Goal: Transaction & Acquisition: Purchase product/service

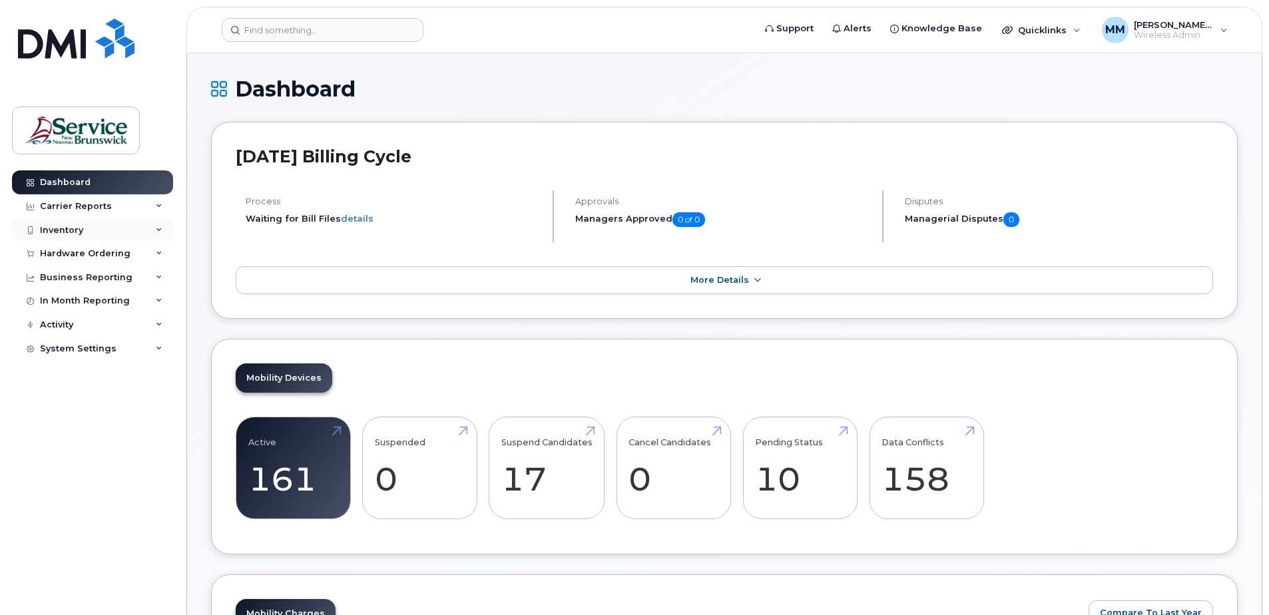
click at [72, 226] on div "Inventory" at bounding box center [61, 230] width 43 height 11
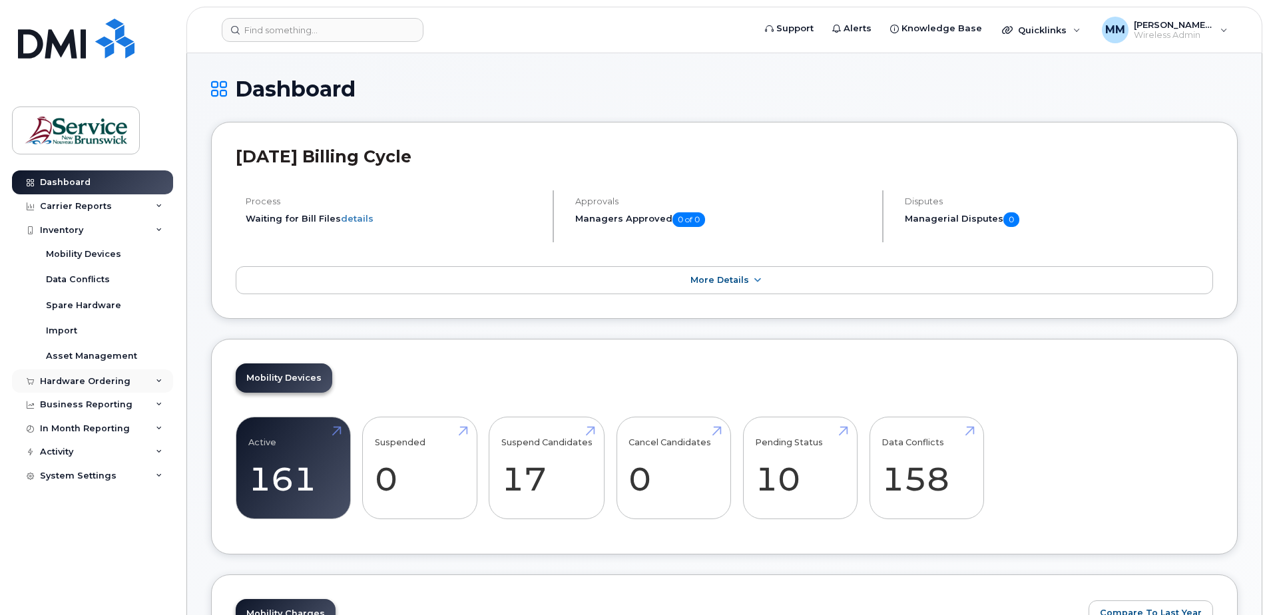
click at [69, 381] on div "Hardware Ordering" at bounding box center [85, 381] width 91 height 11
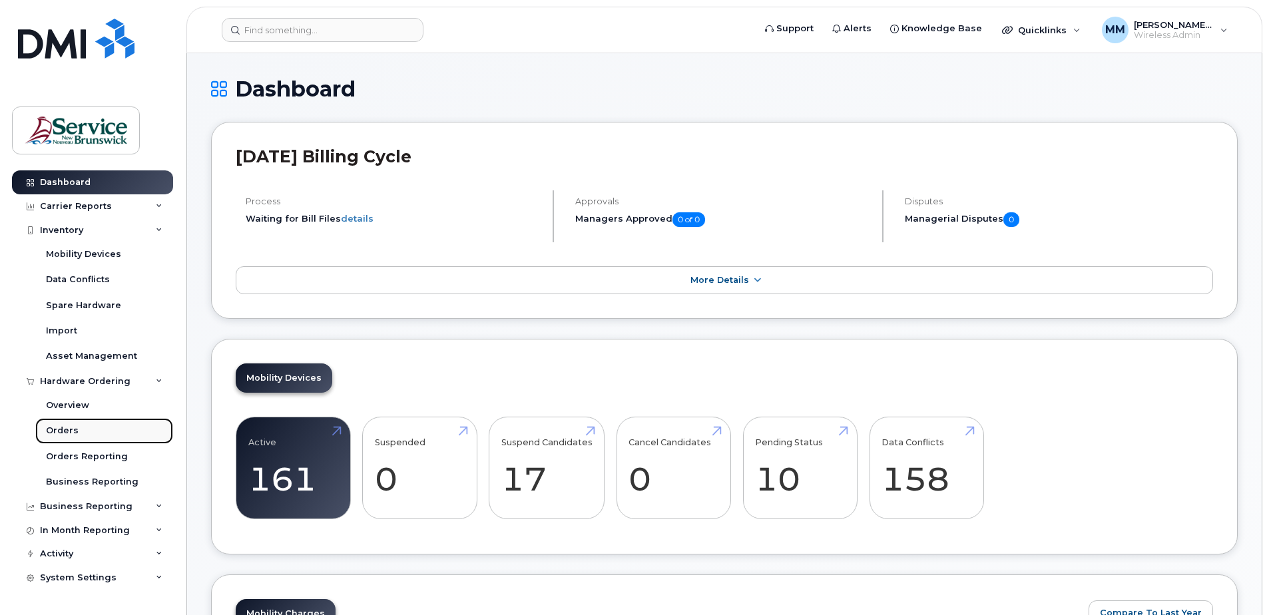
click at [69, 423] on link "Orders" at bounding box center [104, 430] width 138 height 25
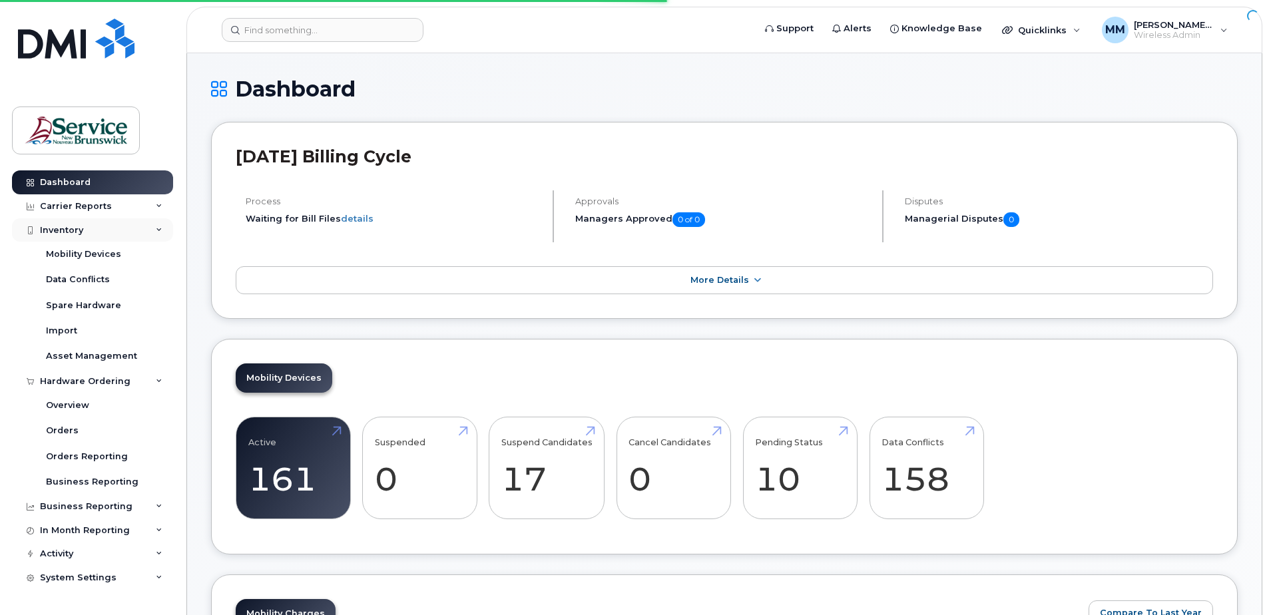
click at [157, 228] on icon at bounding box center [159, 230] width 7 height 7
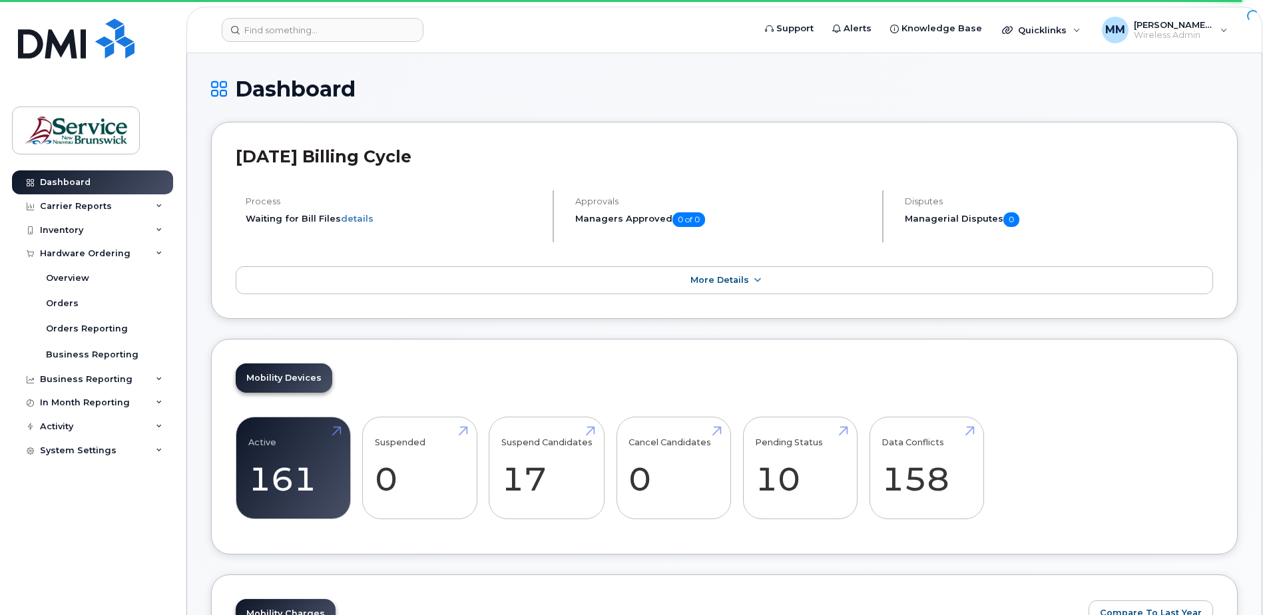
click at [746, 78] on h1 "Dashboard" at bounding box center [724, 88] width 1027 height 23
click at [70, 301] on div "Orders" at bounding box center [62, 304] width 33 height 12
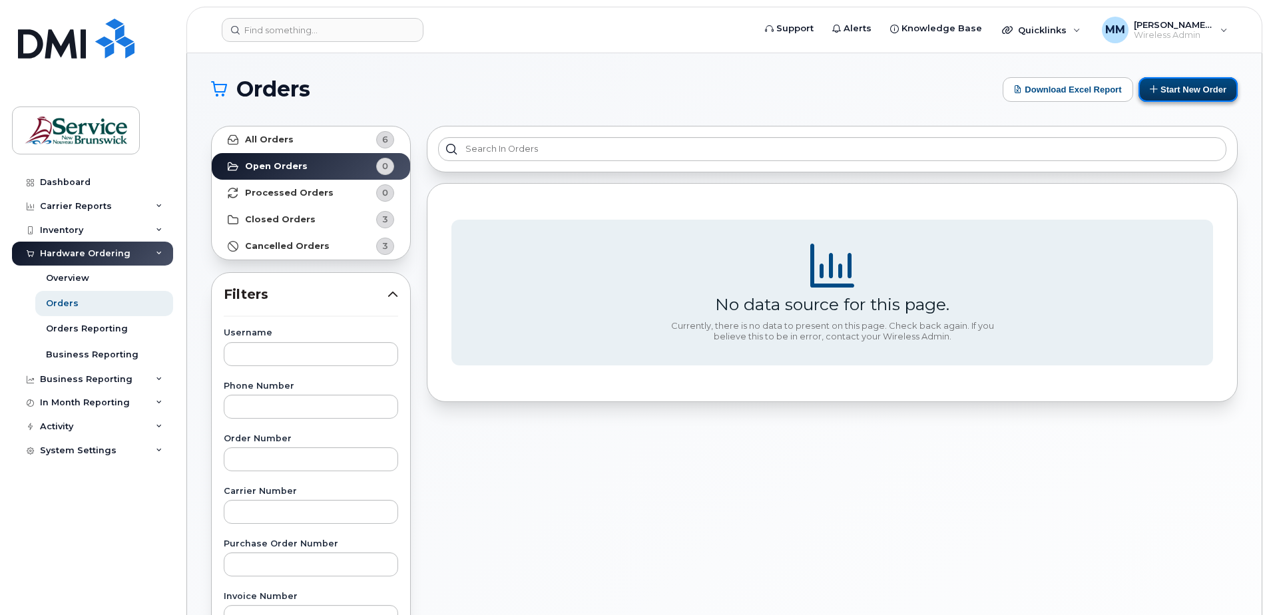
click at [1184, 99] on button "Start New Order" at bounding box center [1187, 89] width 99 height 25
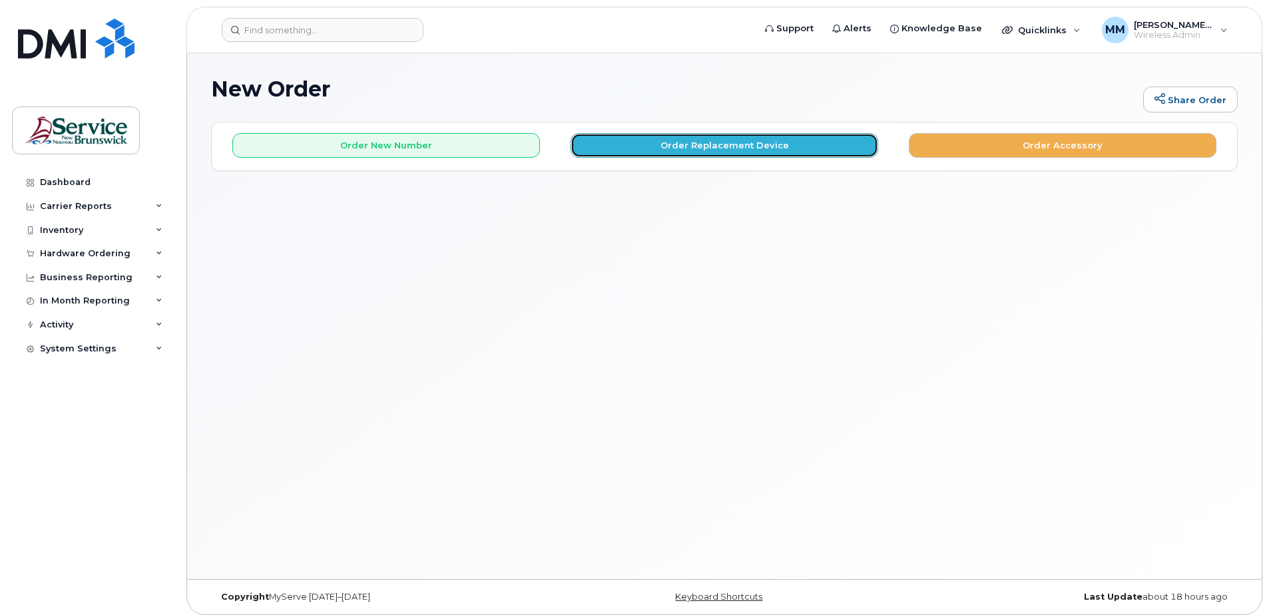
click at [800, 136] on button "Order Replacement Device" at bounding box center [725, 145] width 308 height 25
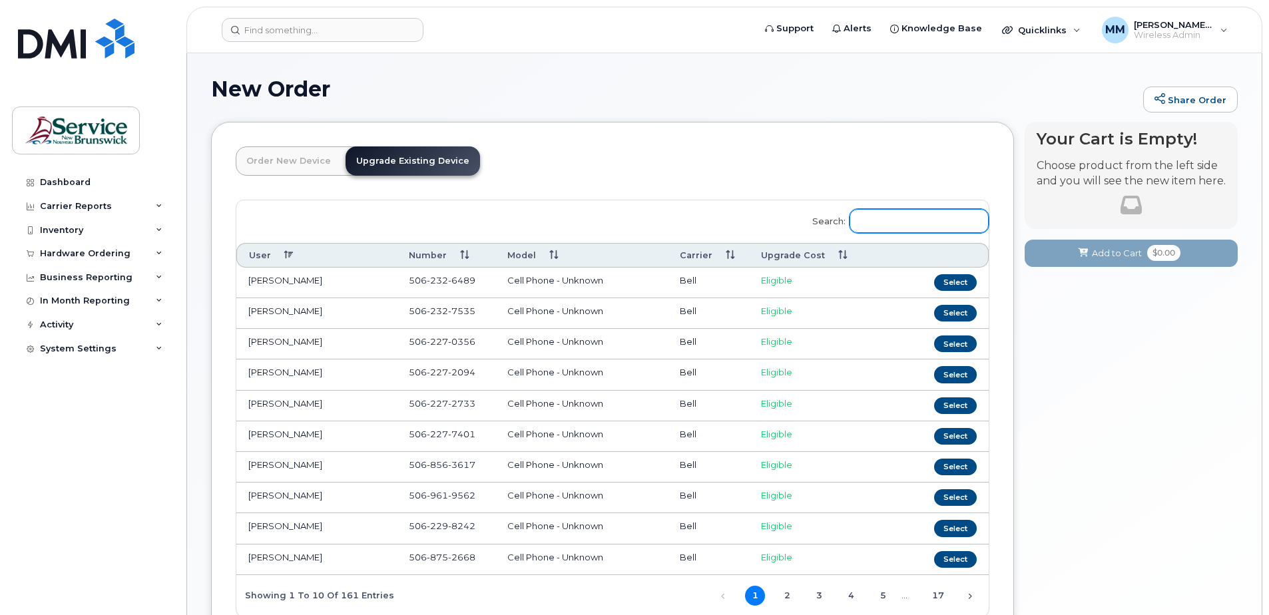
click at [896, 225] on input "Search:" at bounding box center [918, 221] width 139 height 24
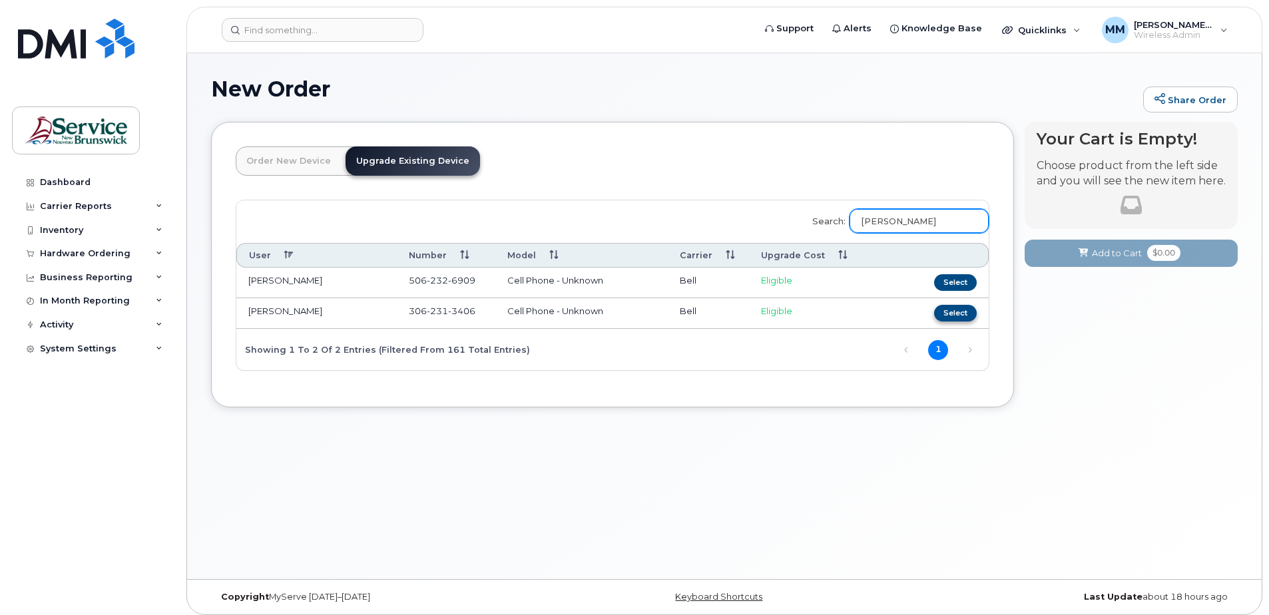
type input "randy"
click at [956, 310] on button "Select" at bounding box center [955, 313] width 43 height 17
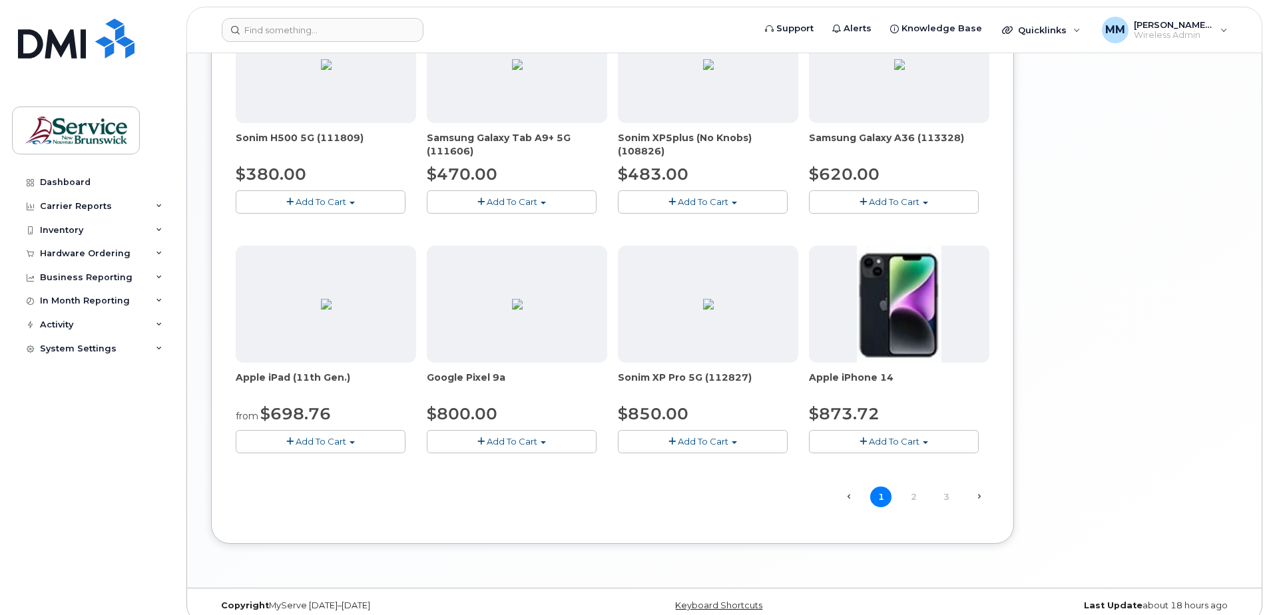
scroll to position [748, 0]
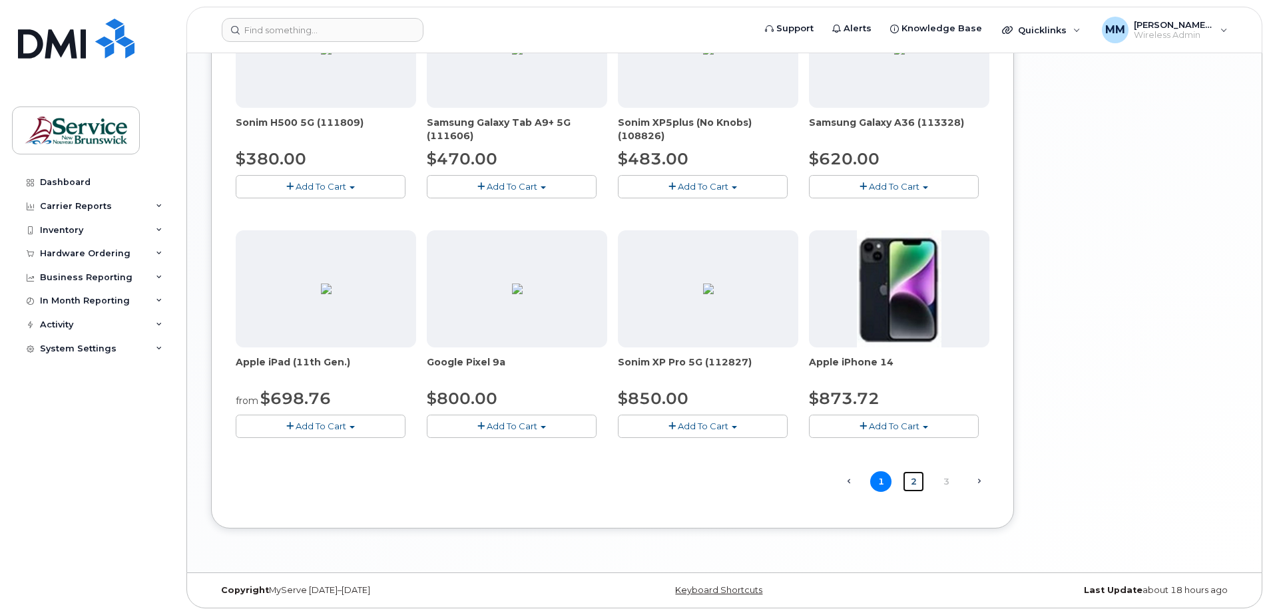
click at [913, 485] on link "2" at bounding box center [913, 481] width 21 height 21
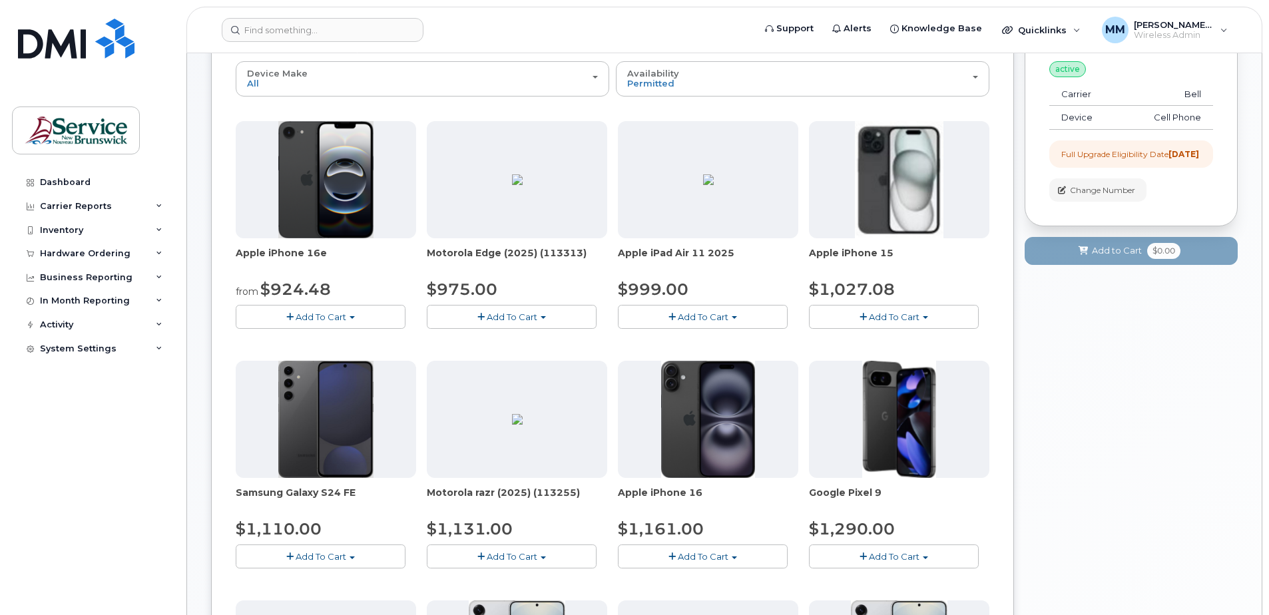
scroll to position [140, 0]
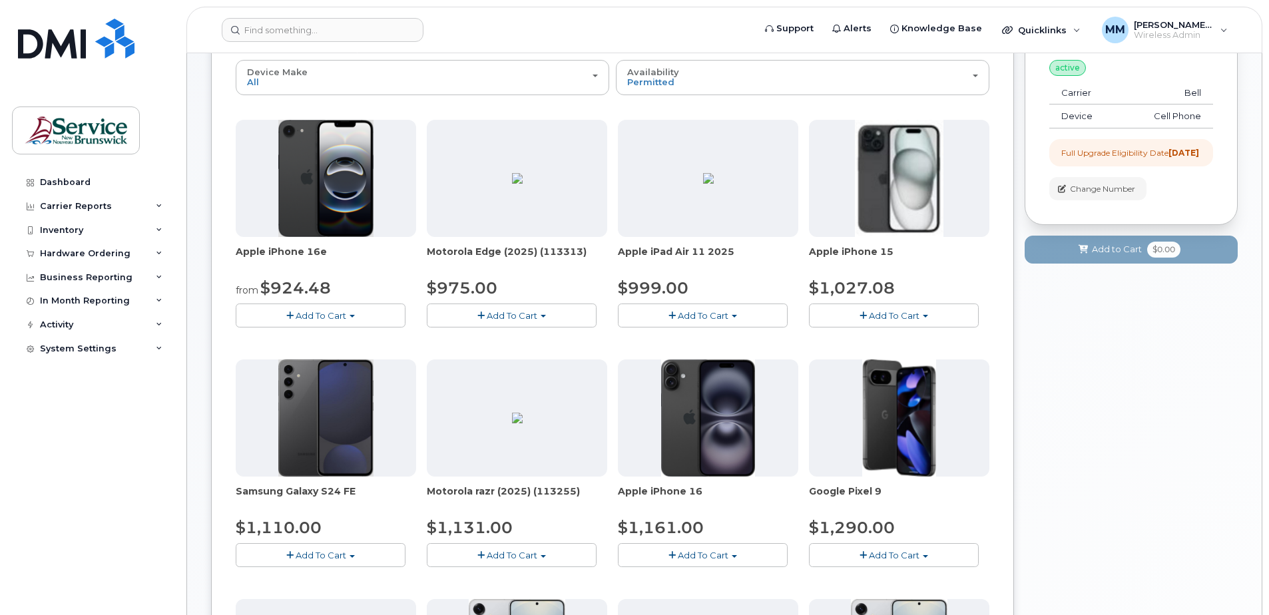
click at [353, 315] on span "button" at bounding box center [351, 316] width 5 height 3
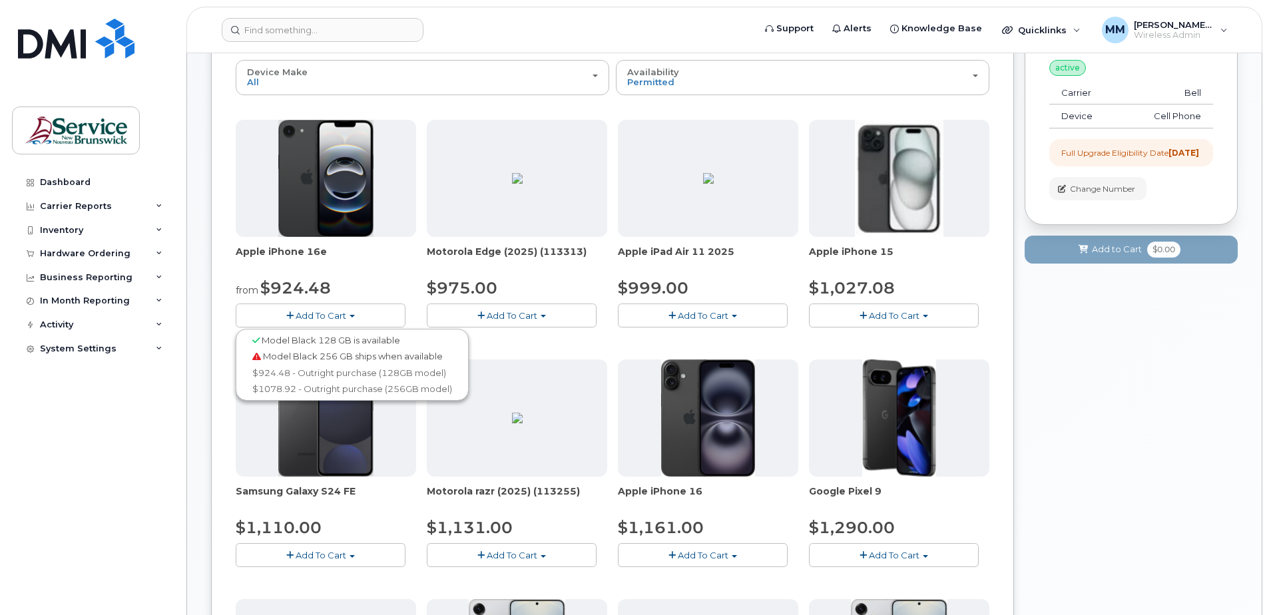
click at [170, 437] on div "Dashboard Carrier Reports Monthly Billing Data Daily Data Pooling Data Behavior…" at bounding box center [94, 382] width 164 height 425
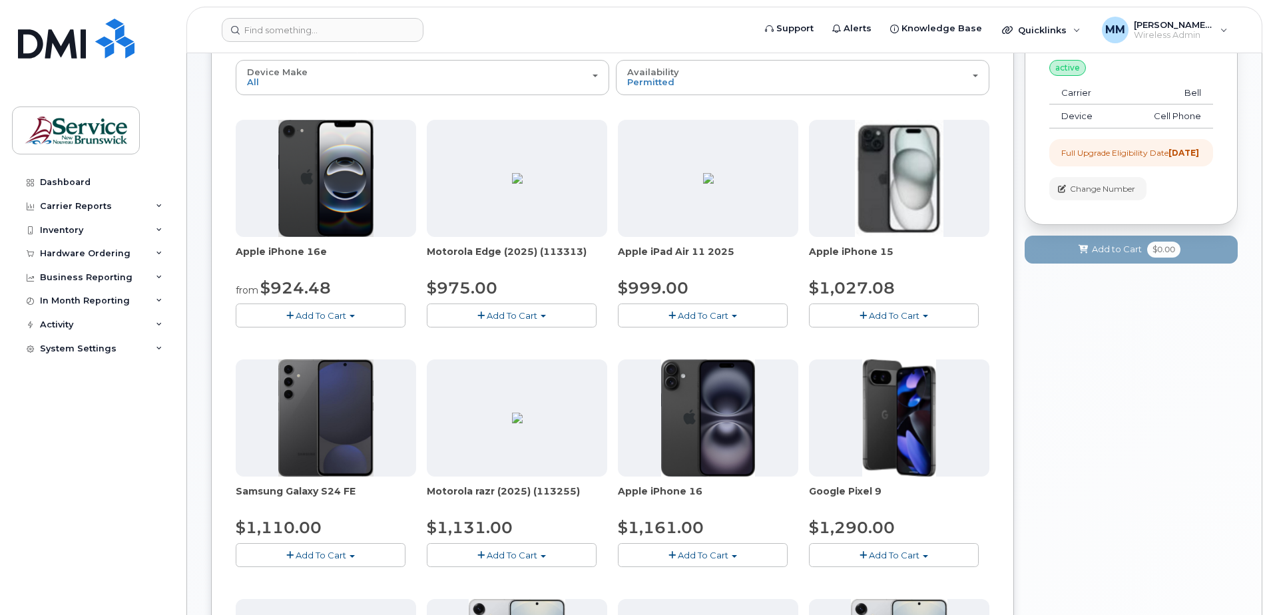
click at [210, 437] on div "New Order Share Order × Share This Order If you want to allow others to create …" at bounding box center [724, 547] width 1074 height 1268
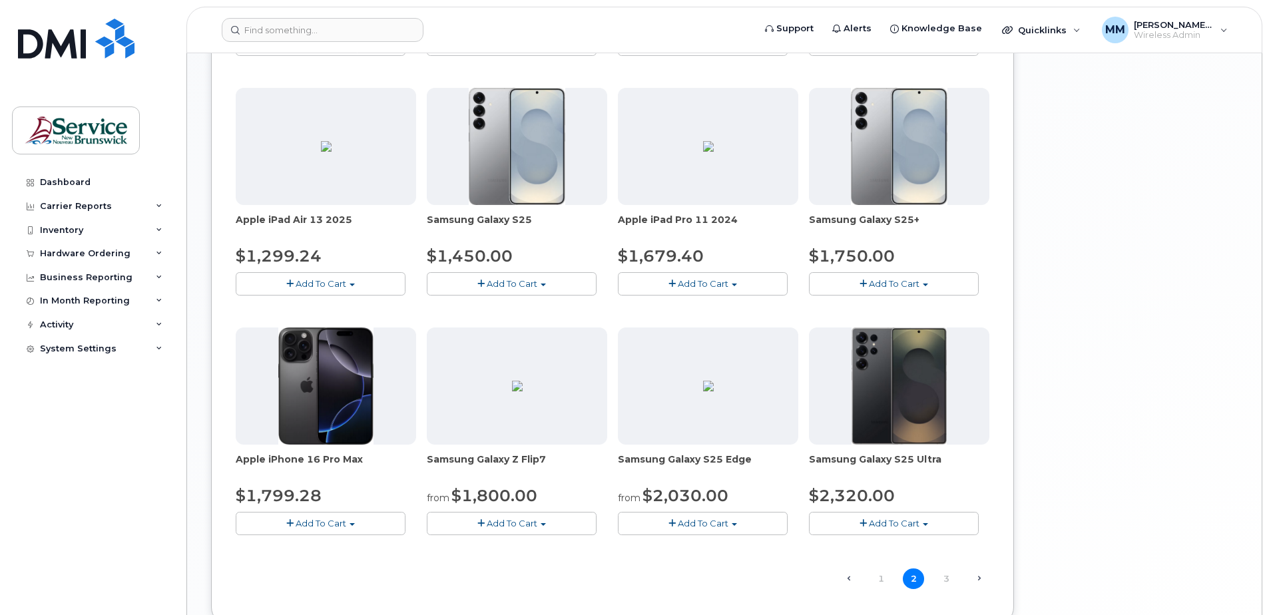
scroll to position [672, 0]
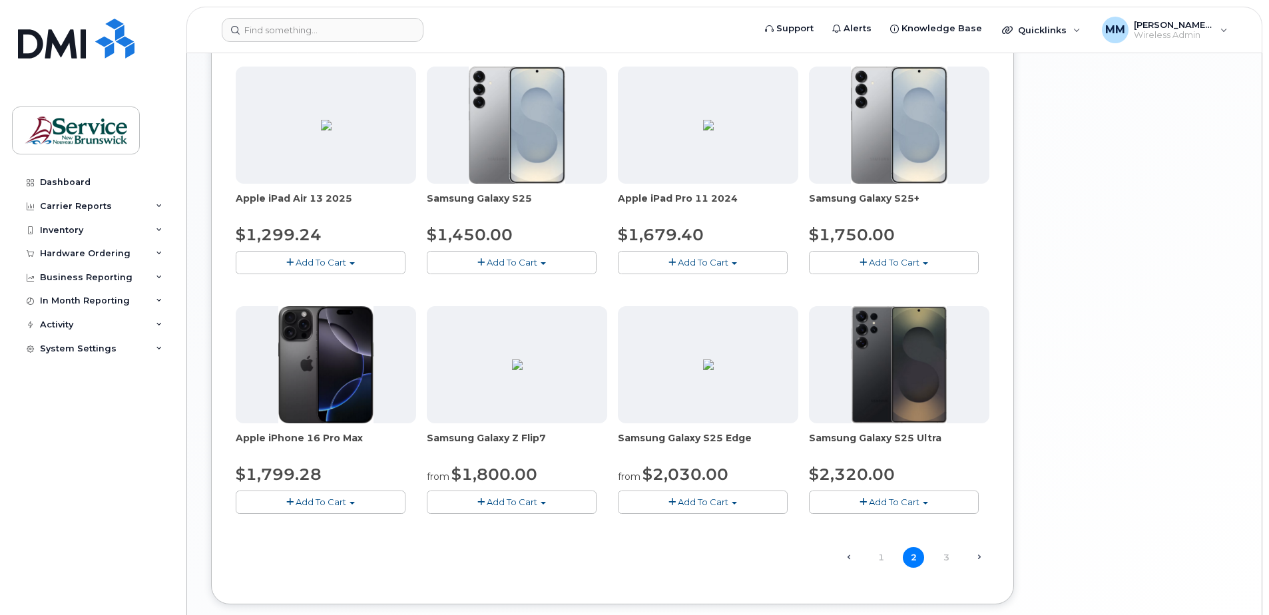
click at [349, 508] on button "Add To Cart" at bounding box center [321, 502] width 170 height 23
click at [541, 561] on div "Device Make All Aircard Android Cell Phone iPhone Tablet Unknown All Aircard An…" at bounding box center [613, 53] width 754 height 1052
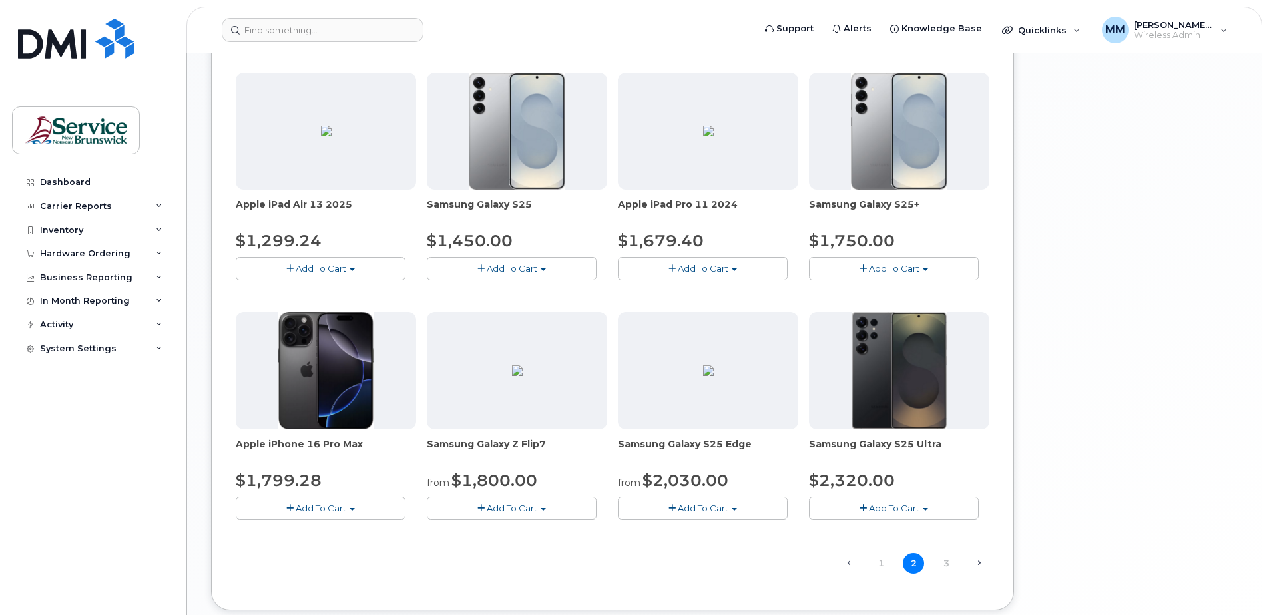
scroll to position [748, 0]
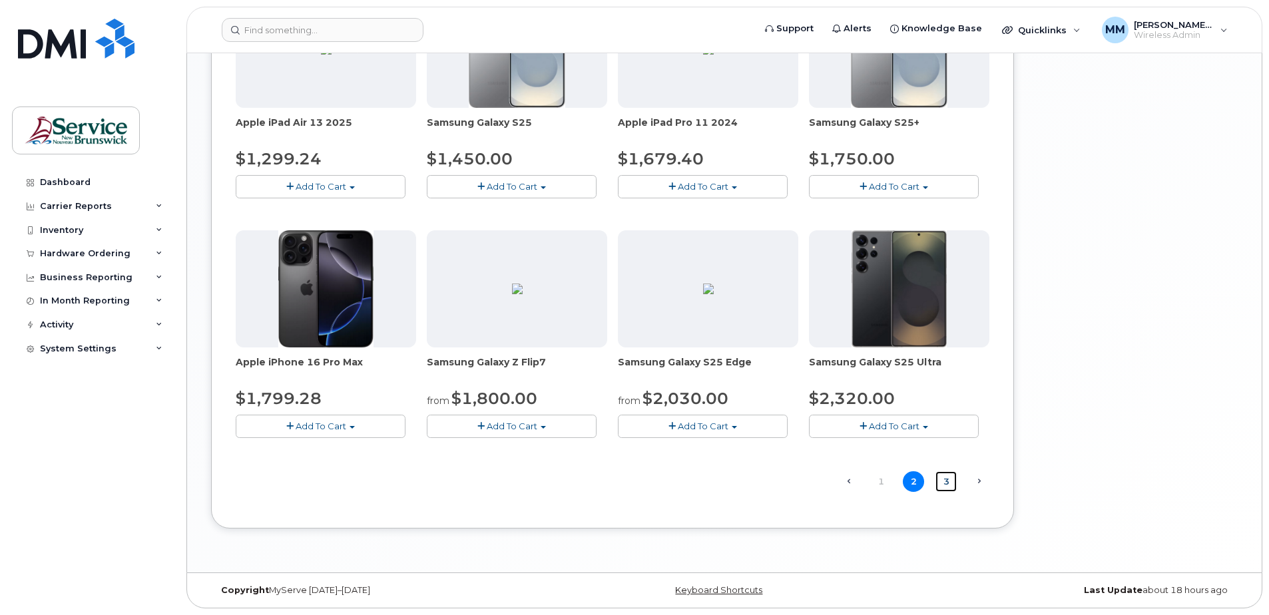
click at [947, 483] on link "3" at bounding box center [945, 481] width 21 height 21
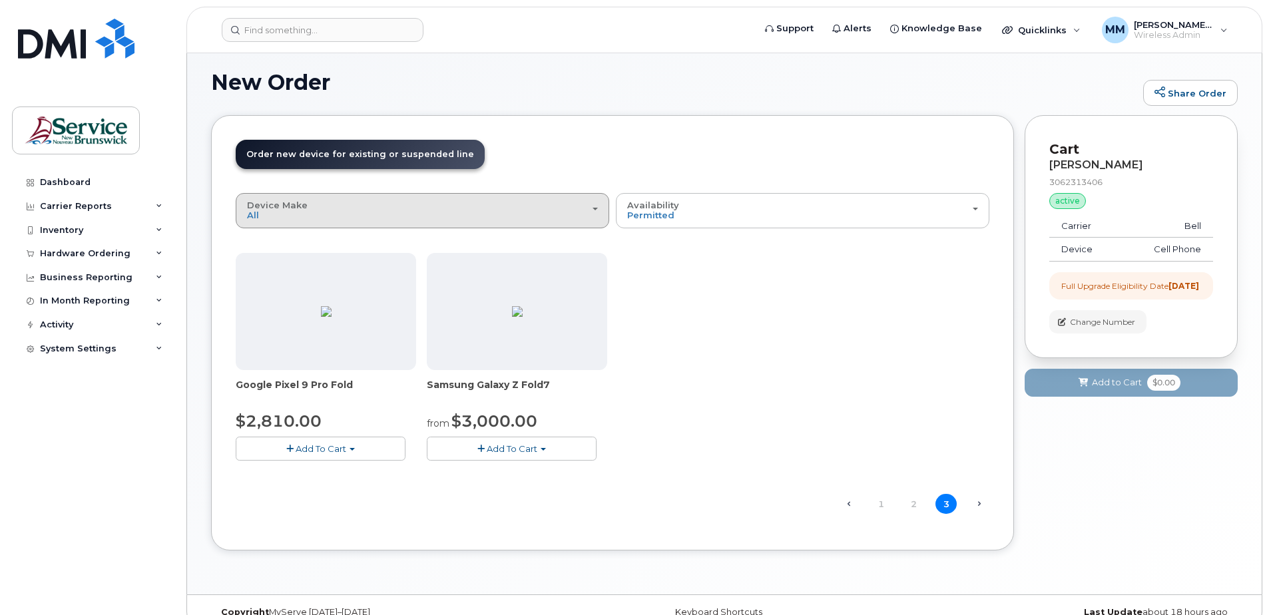
click at [361, 220] on div "Device Make All Aircard Android Cell Phone iPhone Tablet Unknown" at bounding box center [422, 210] width 351 height 21
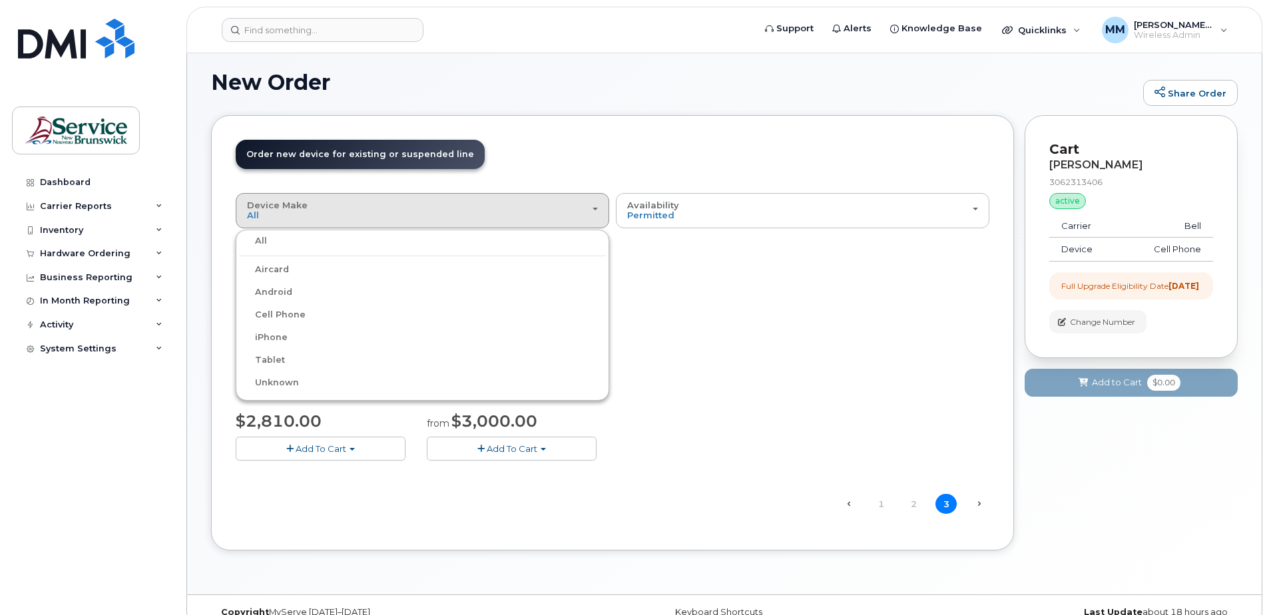
click at [274, 330] on label "iPhone" at bounding box center [263, 338] width 49 height 16
click at [0, 0] on input "iPhone" at bounding box center [0, 0] width 0 height 0
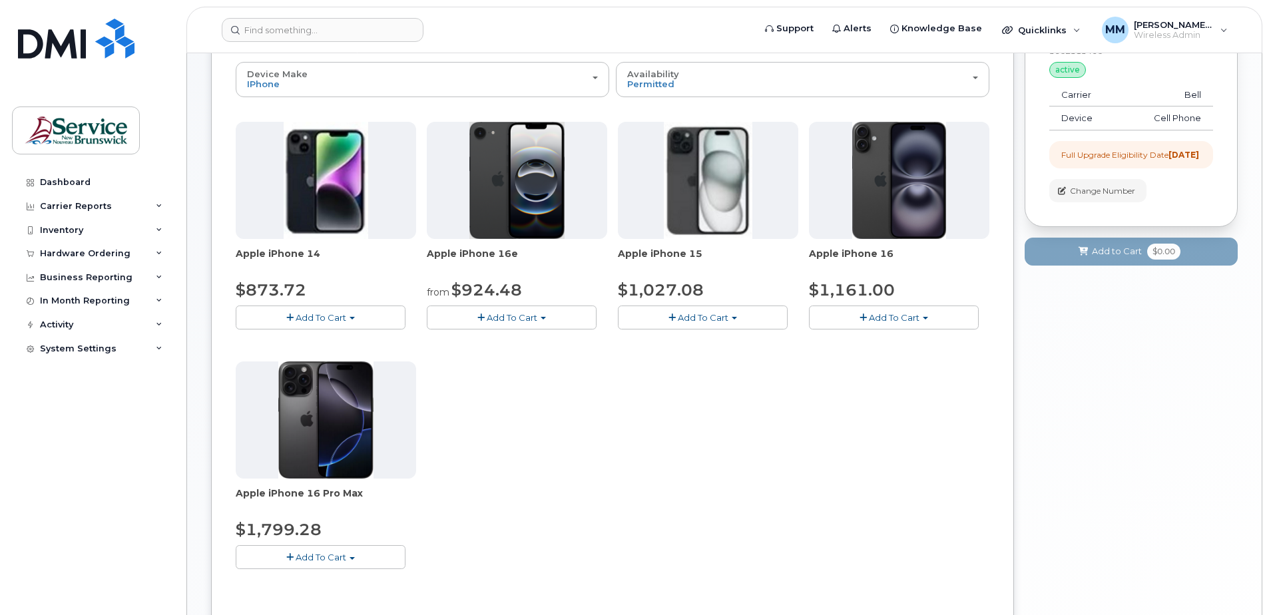
scroll to position [267, 0]
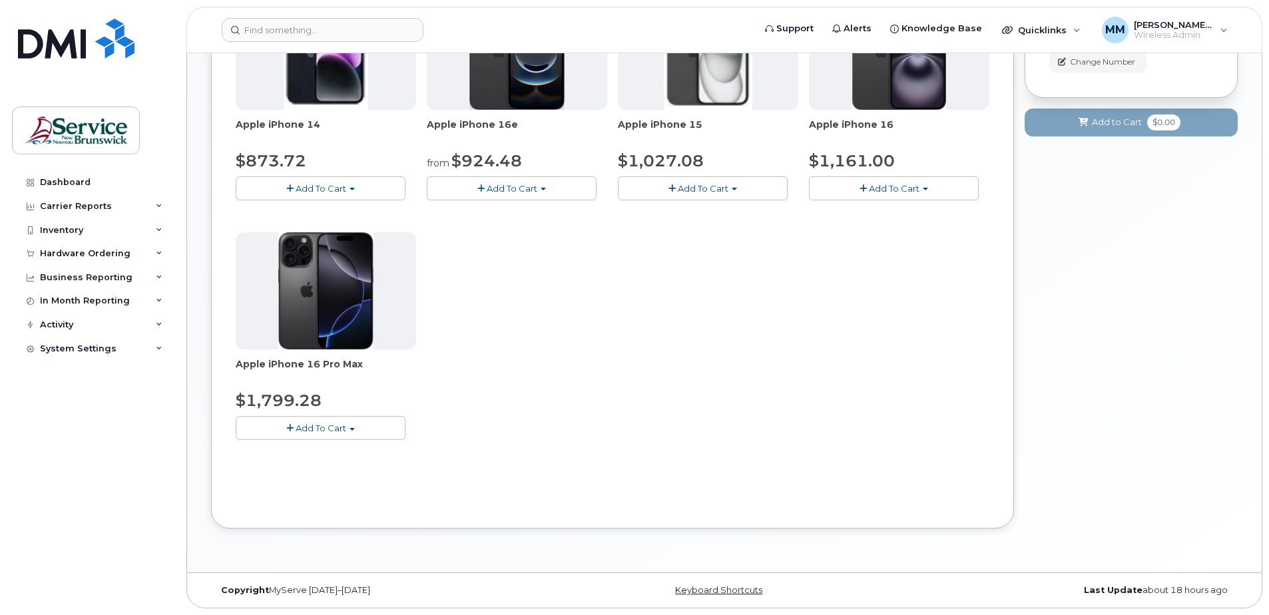
click at [927, 183] on button "Add To Cart" at bounding box center [894, 187] width 170 height 23
click at [702, 398] on div "Apple iPhone 14 $873.72 Add To Cart Model Midnight 128 GB is available $873.72 …" at bounding box center [613, 227] width 754 height 469
click at [368, 425] on button "Add To Cart" at bounding box center [321, 427] width 170 height 23
click at [547, 398] on div "Apple iPhone 14 $873.72 Add To Cart Model Midnight 128 GB is available $873.72 …" at bounding box center [613, 227] width 754 height 469
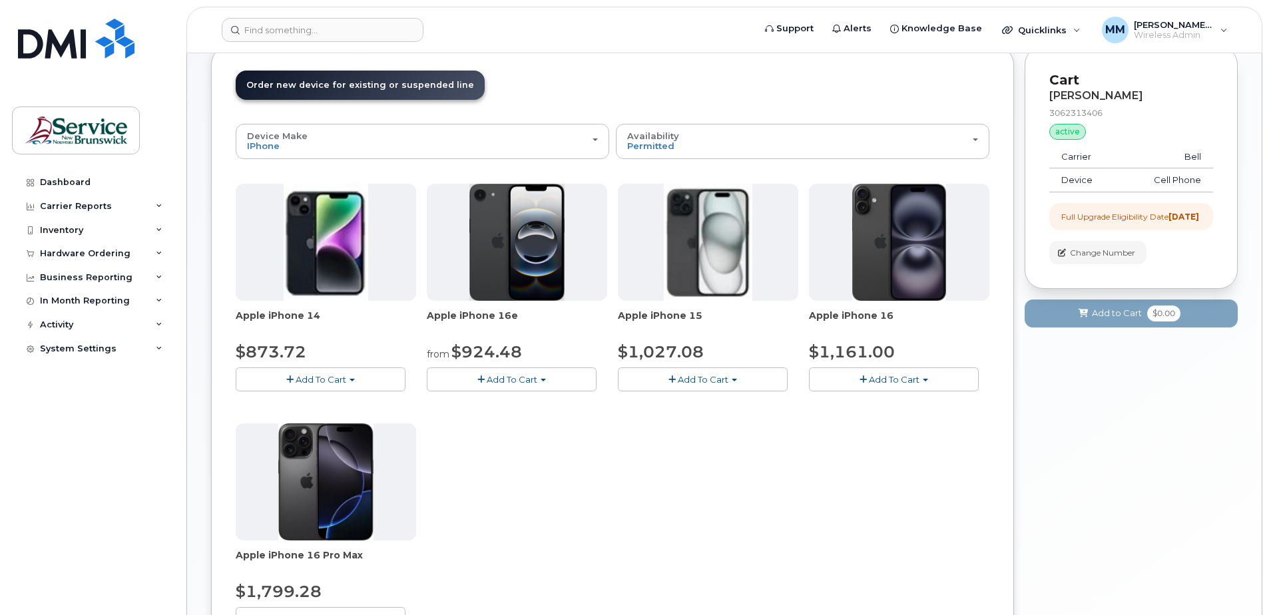
scroll to position [67, 0]
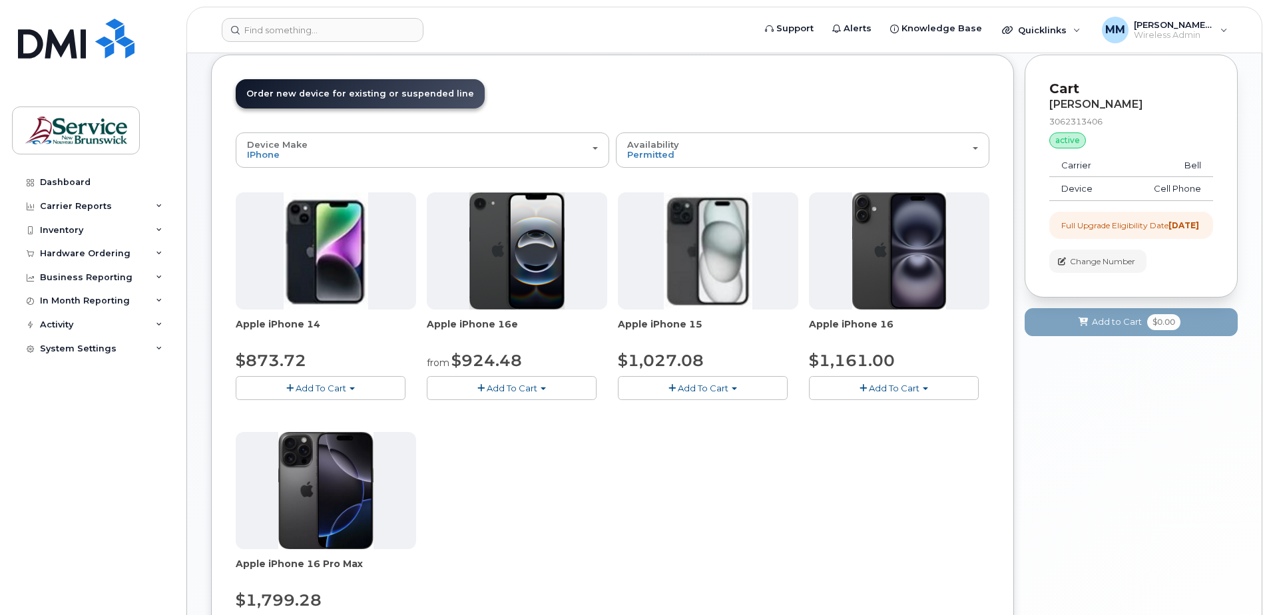
click at [576, 446] on div "Apple iPhone 14 $873.72 Add To Cart Model Midnight 128 GB is available $873.72 …" at bounding box center [613, 426] width 754 height 469
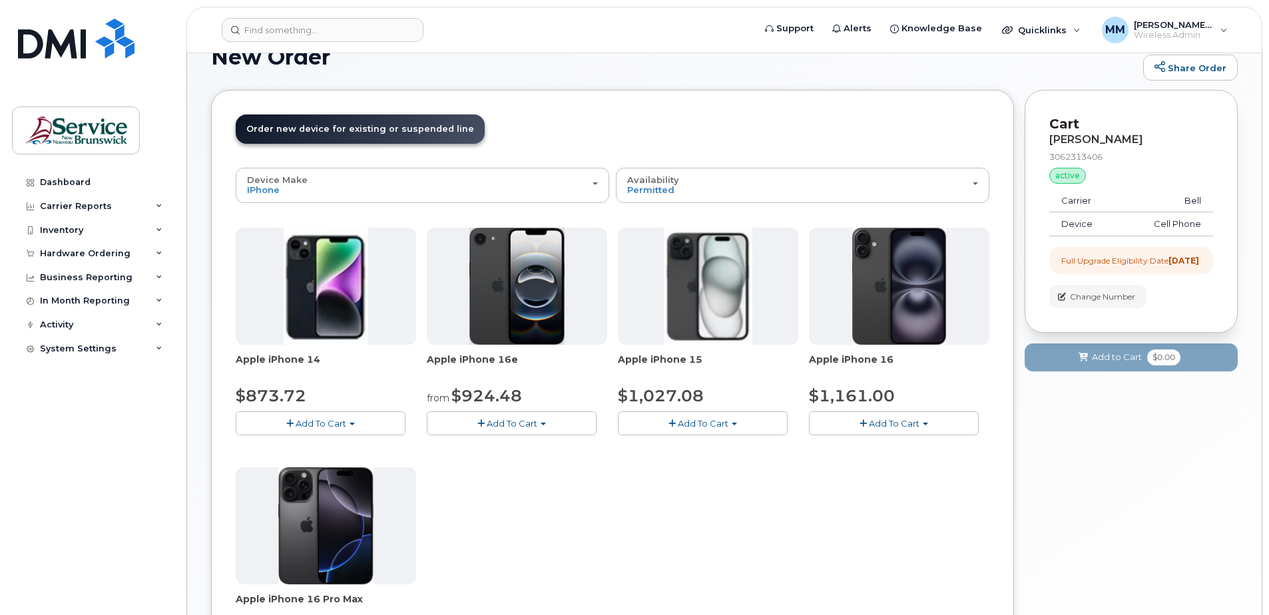
scroll to position [0, 0]
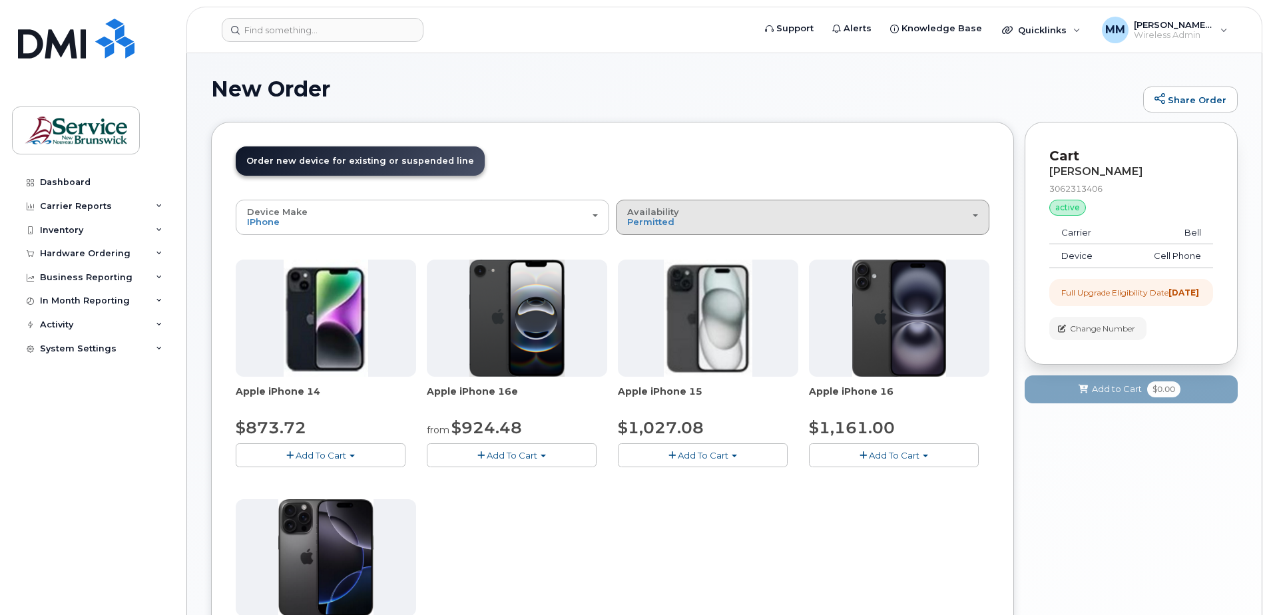
click at [752, 215] on div "Availability Permitted All" at bounding box center [802, 217] width 351 height 21
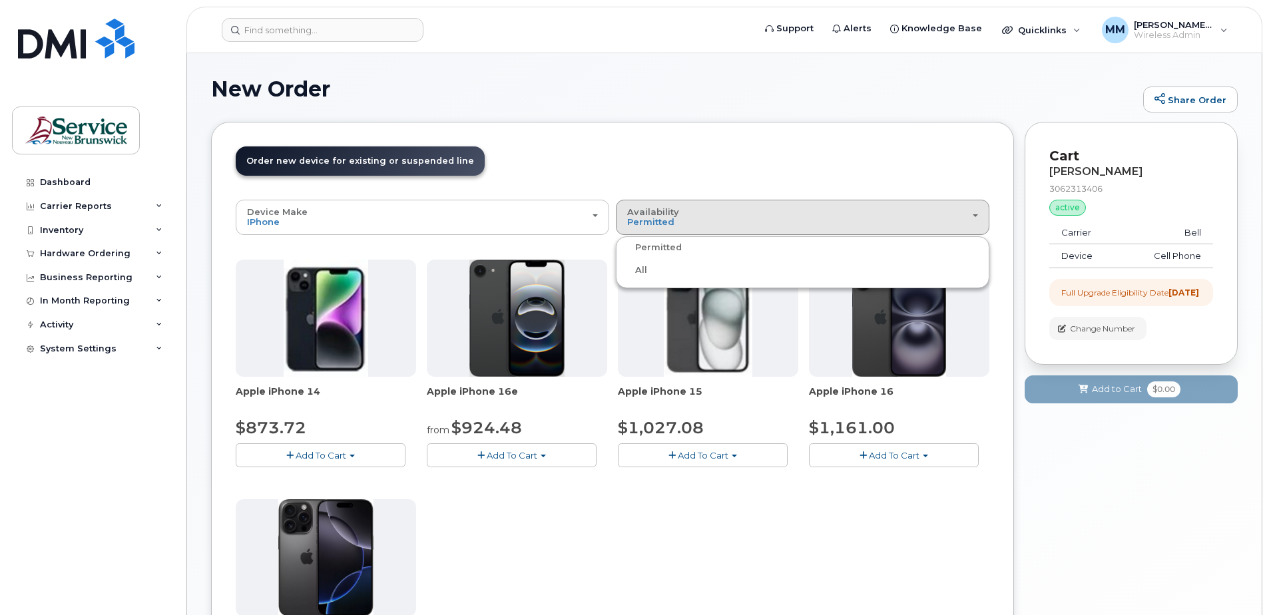
click at [652, 246] on label "Permitted" at bounding box center [650, 248] width 63 height 16
click at [0, 0] on input "Permitted" at bounding box center [0, 0] width 0 height 0
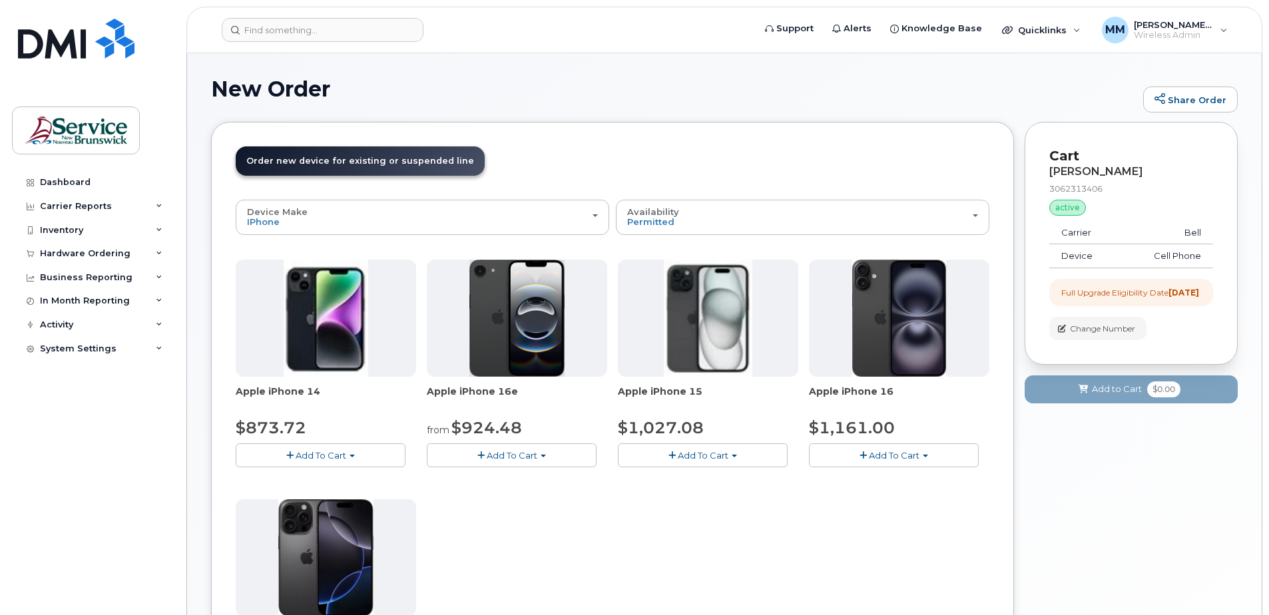
click at [626, 529] on div "Apple iPhone 14 $873.72 Add To Cart Model Midnight 128 GB is available $873.72 …" at bounding box center [613, 494] width 754 height 469
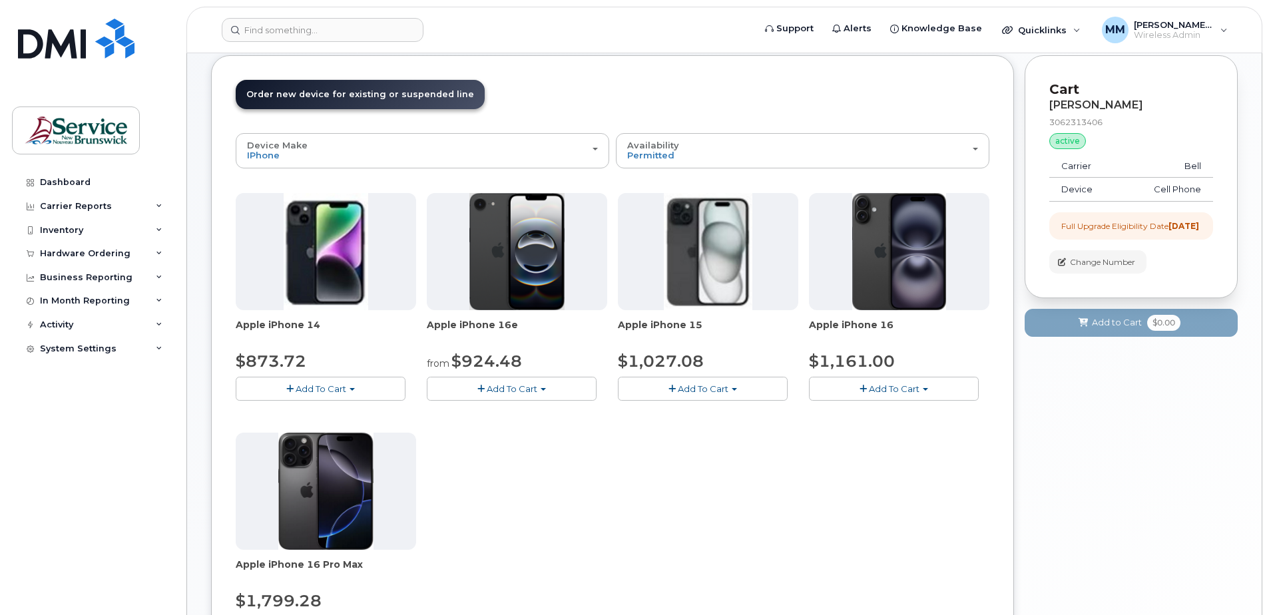
scroll to position [200, 0]
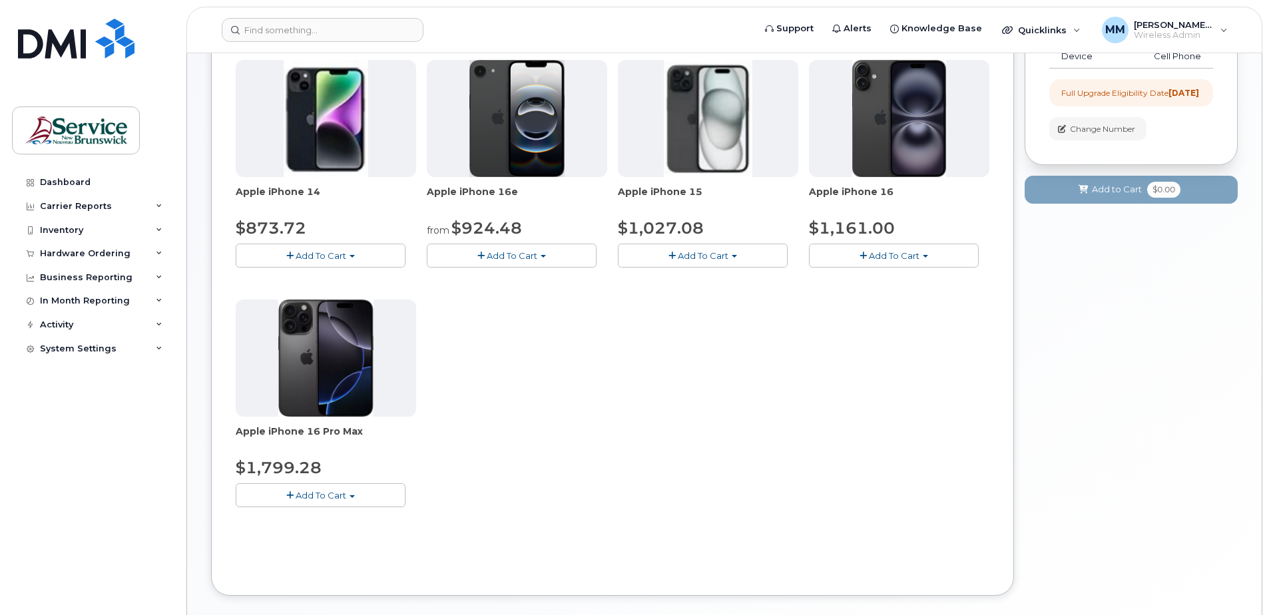
click at [733, 255] on span "button" at bounding box center [734, 256] width 5 height 3
click at [657, 399] on div "Apple iPhone 14 $873.72 Add To Cart Model Midnight 128 GB is available $873.72 …" at bounding box center [613, 294] width 754 height 469
click at [940, 256] on button "Add To Cart" at bounding box center [894, 255] width 170 height 23
click at [693, 499] on div "Apple iPhone 14 $873.72 Add To Cart Model Midnight 128 GB is available $873.72 …" at bounding box center [613, 294] width 754 height 469
click at [543, 256] on span "button" at bounding box center [543, 256] width 5 height 3
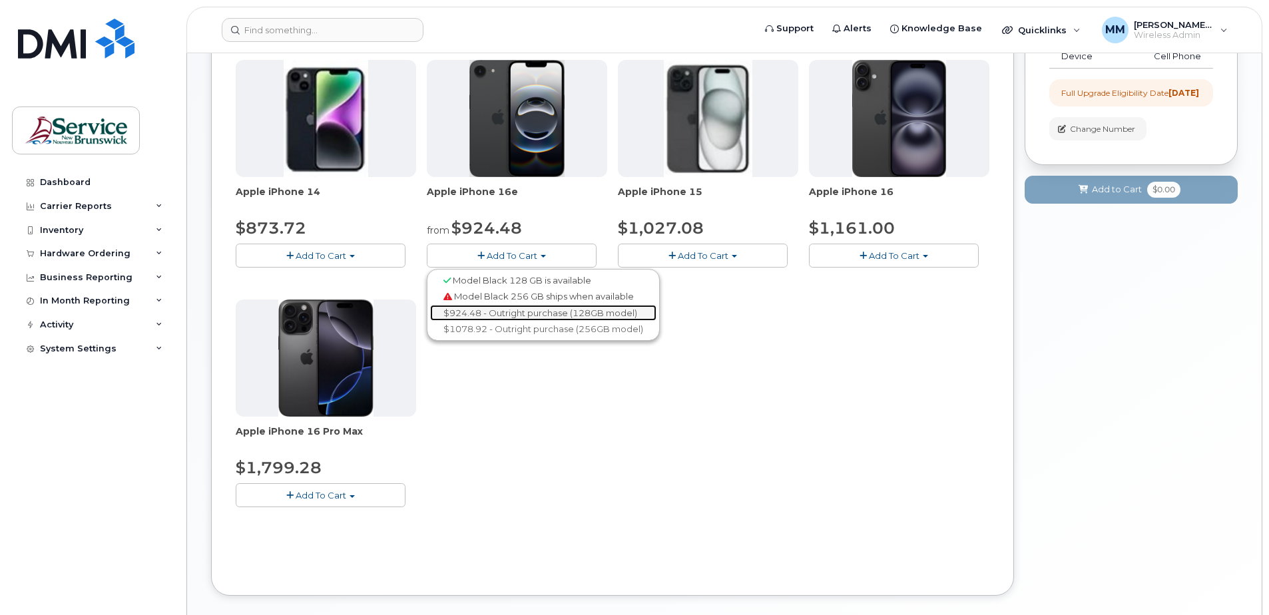
click at [567, 312] on link "$924.48 - Outright purchase (128GB model)" at bounding box center [543, 313] width 226 height 17
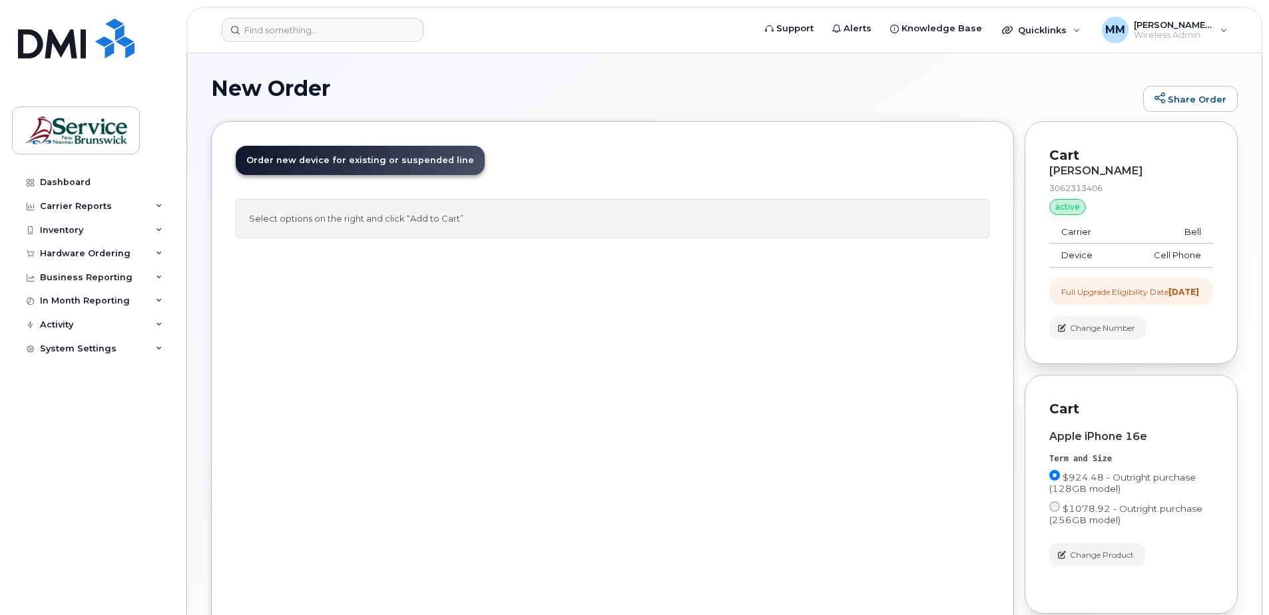
scroll to position [0, 0]
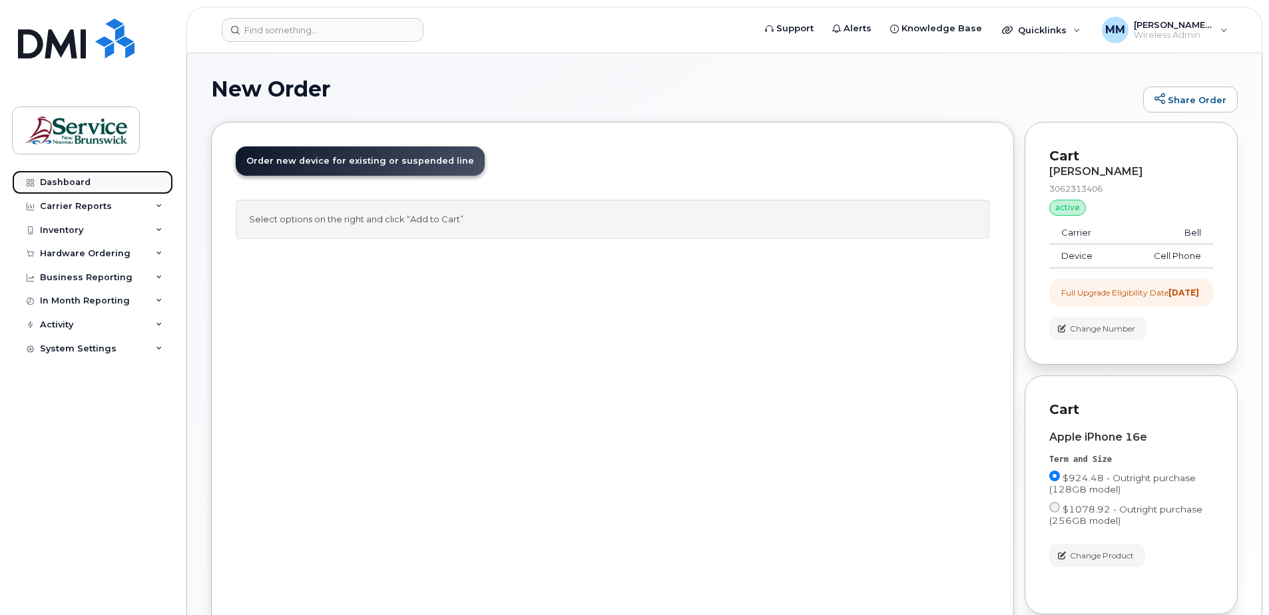
click at [82, 184] on div "Dashboard" at bounding box center [65, 182] width 51 height 11
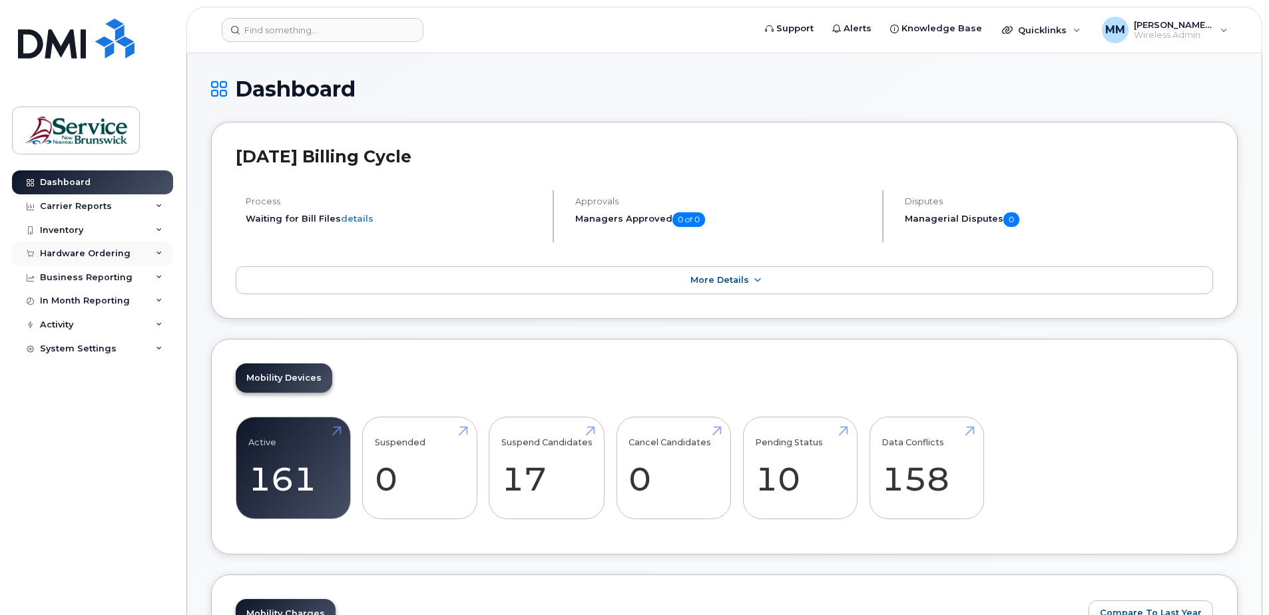
click at [73, 246] on div "Hardware Ordering" at bounding box center [92, 254] width 161 height 24
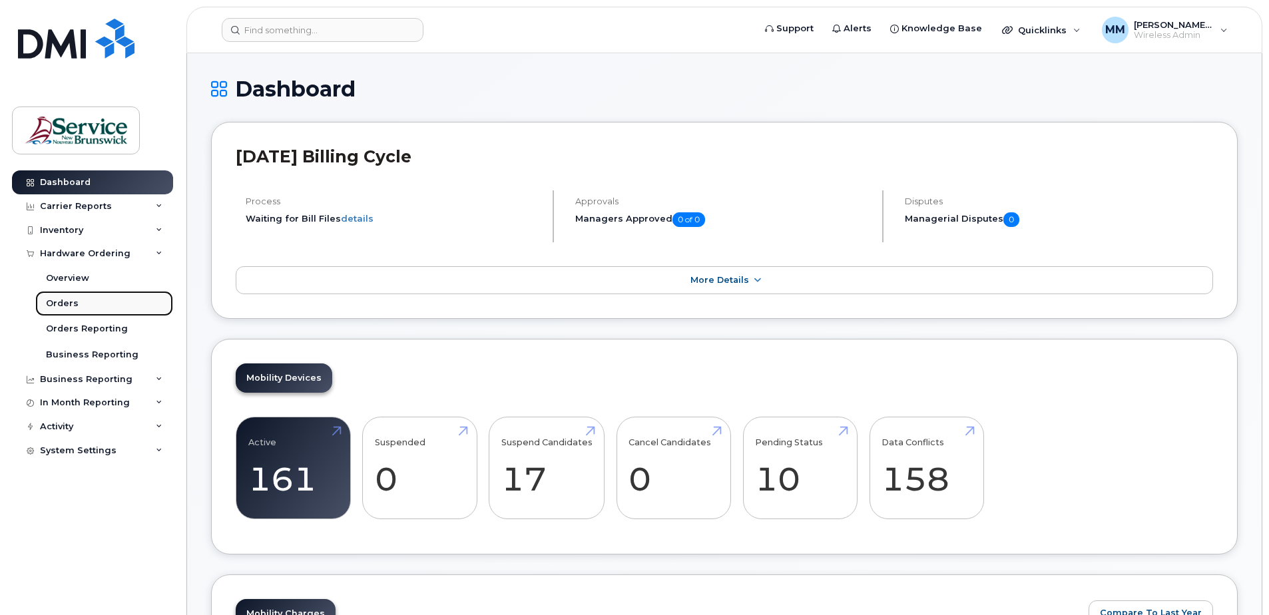
click at [66, 307] on div "Orders" at bounding box center [62, 304] width 33 height 12
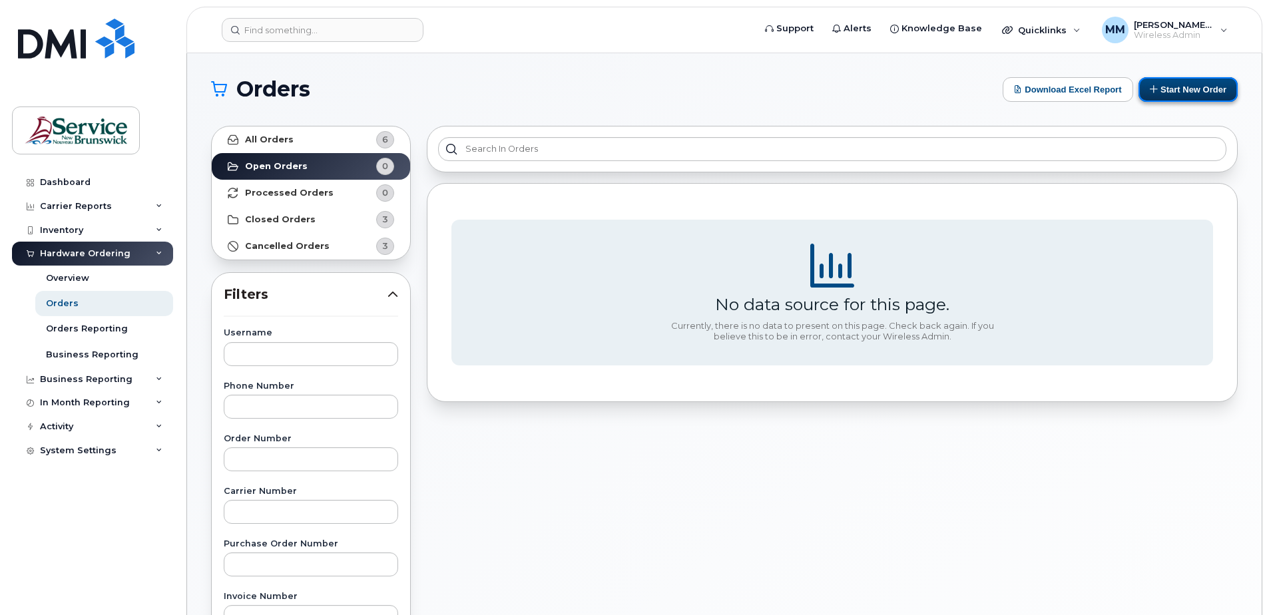
click at [1220, 90] on button "Start New Order" at bounding box center [1187, 89] width 99 height 25
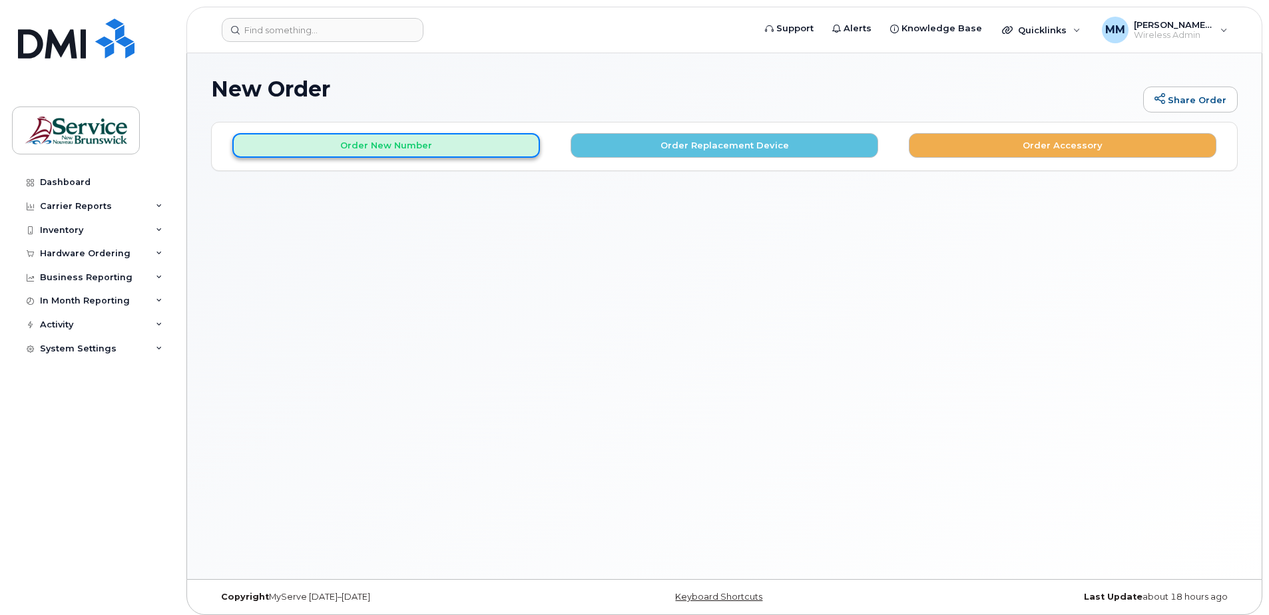
click at [415, 146] on button "Order New Number" at bounding box center [386, 145] width 308 height 25
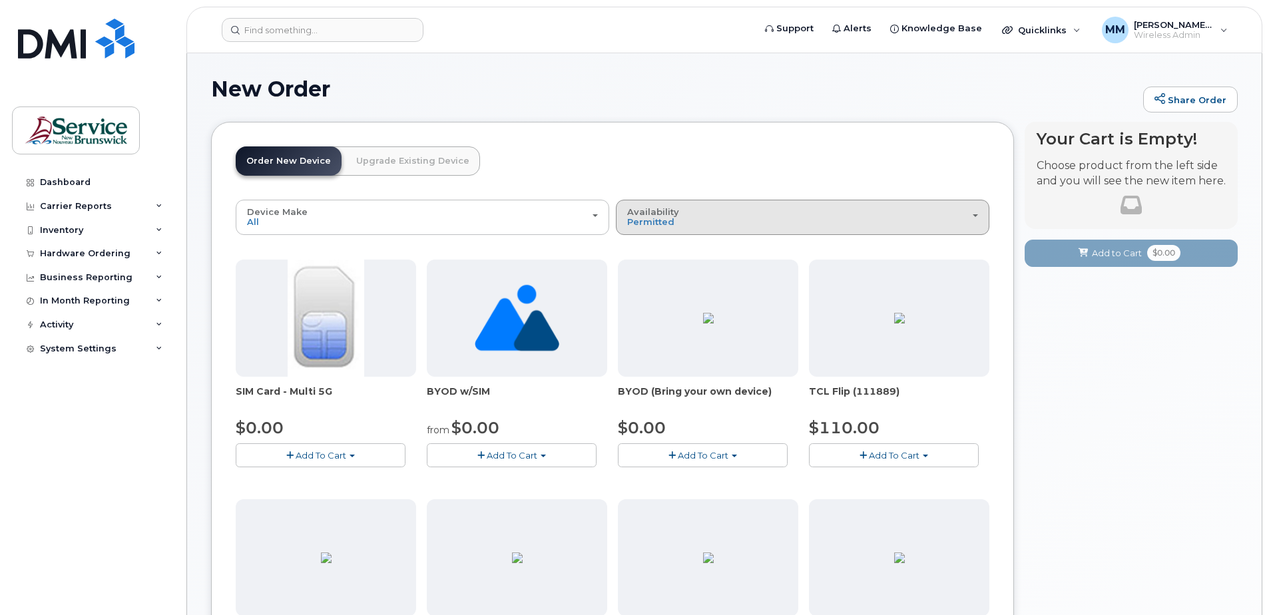
click at [760, 222] on div "Availability Permitted All" at bounding box center [802, 217] width 351 height 21
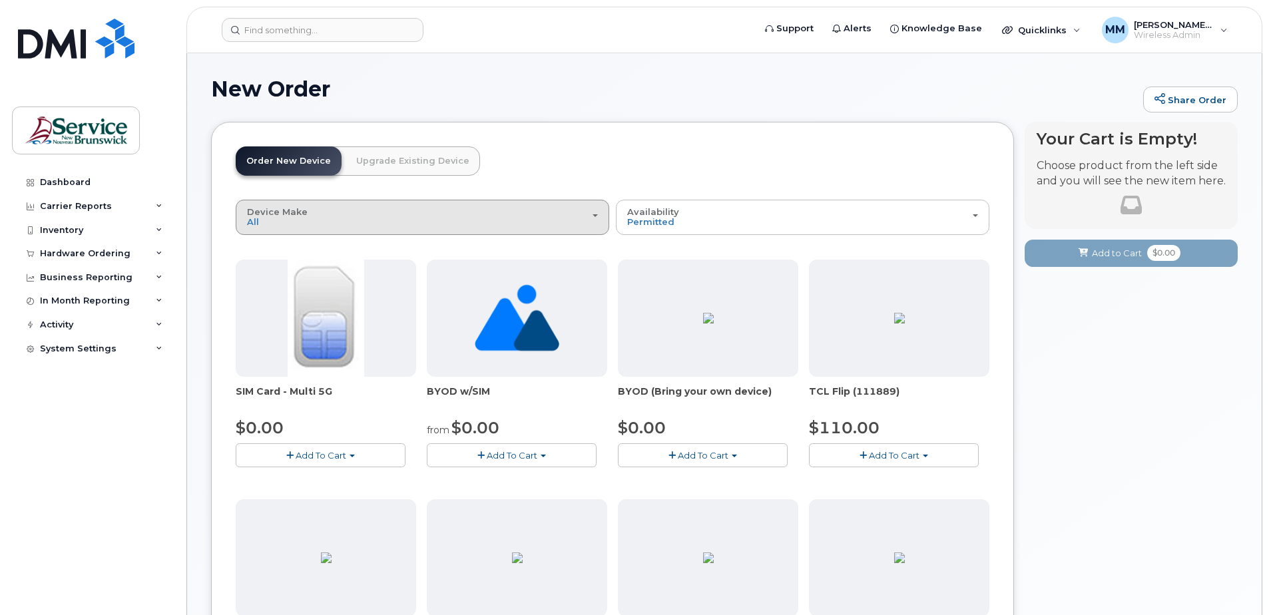
click at [545, 229] on button "Device Make All Aircard Android Cell Phone iPhone Tablet Unknown" at bounding box center [422, 217] width 373 height 35
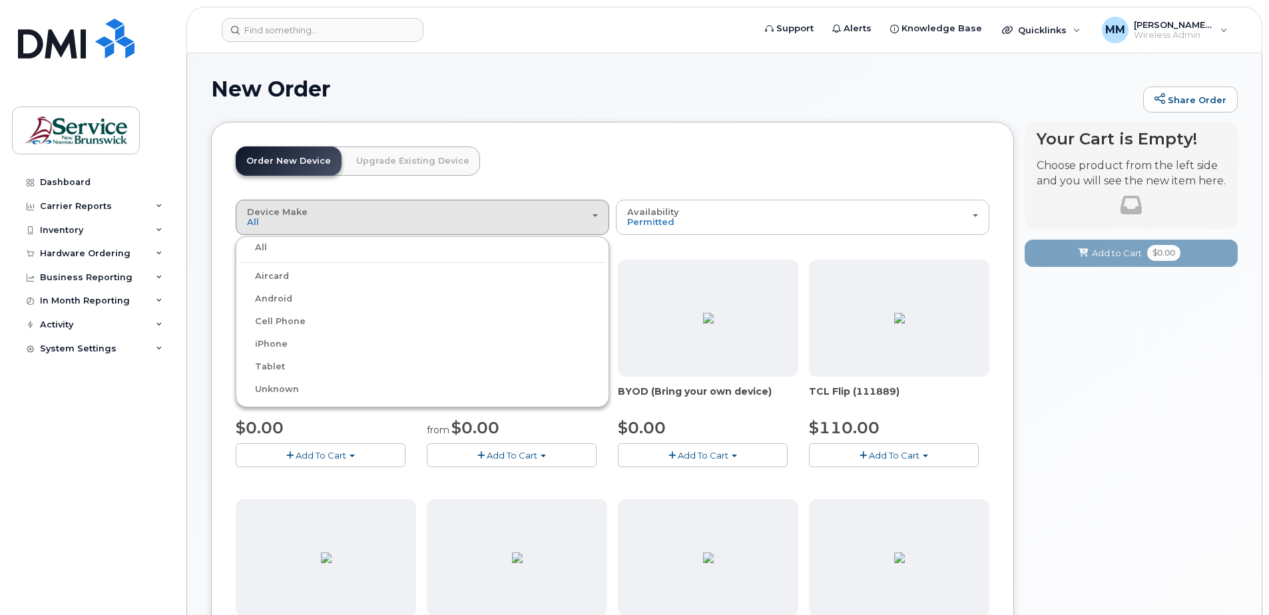
click at [274, 344] on label "iPhone" at bounding box center [263, 344] width 49 height 16
click at [0, 0] on input "iPhone" at bounding box center [0, 0] width 0 height 0
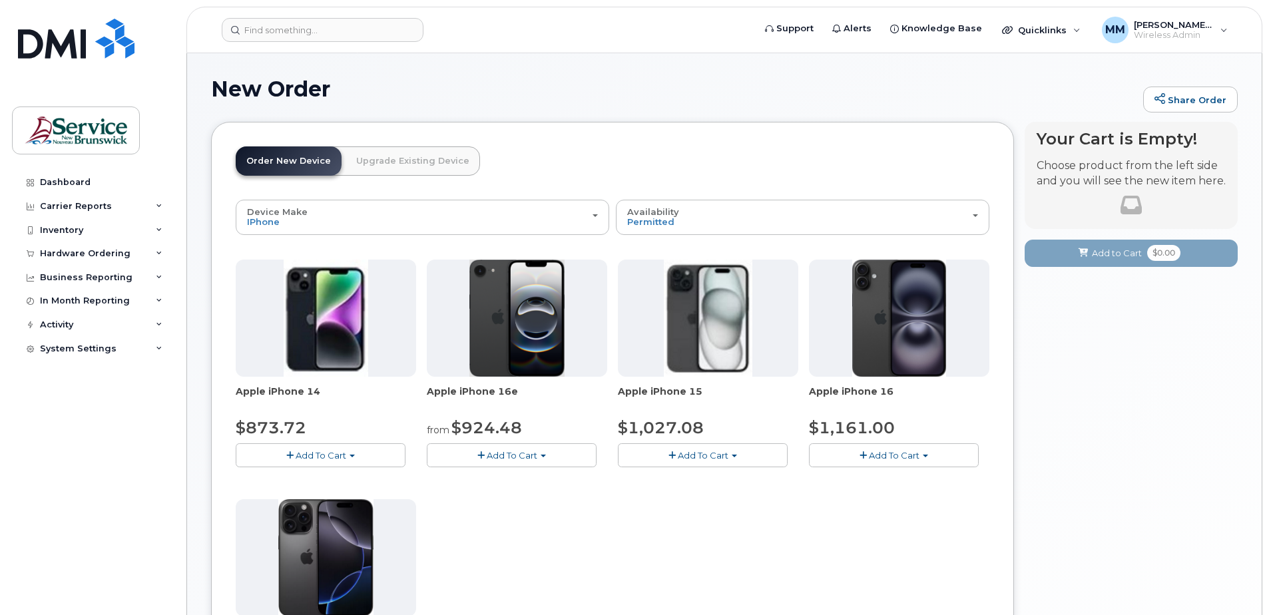
click at [542, 457] on span "button" at bounding box center [543, 456] width 5 height 3
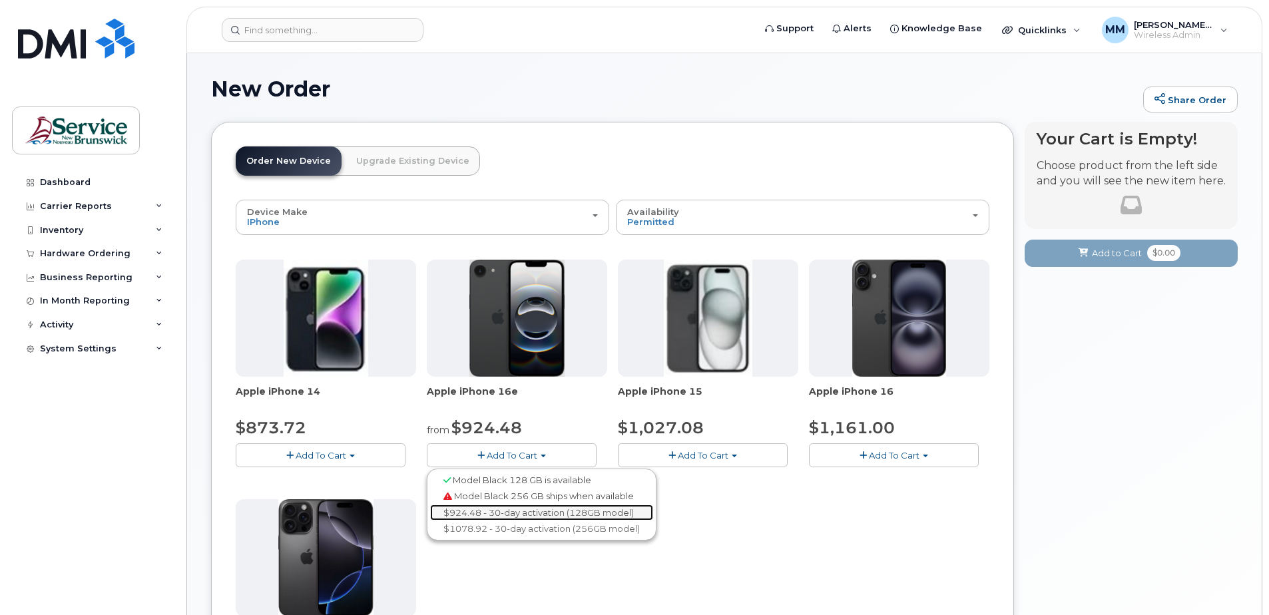
click at [526, 513] on link "$924.48 - 30-day activation (128GB model)" at bounding box center [541, 513] width 223 height 17
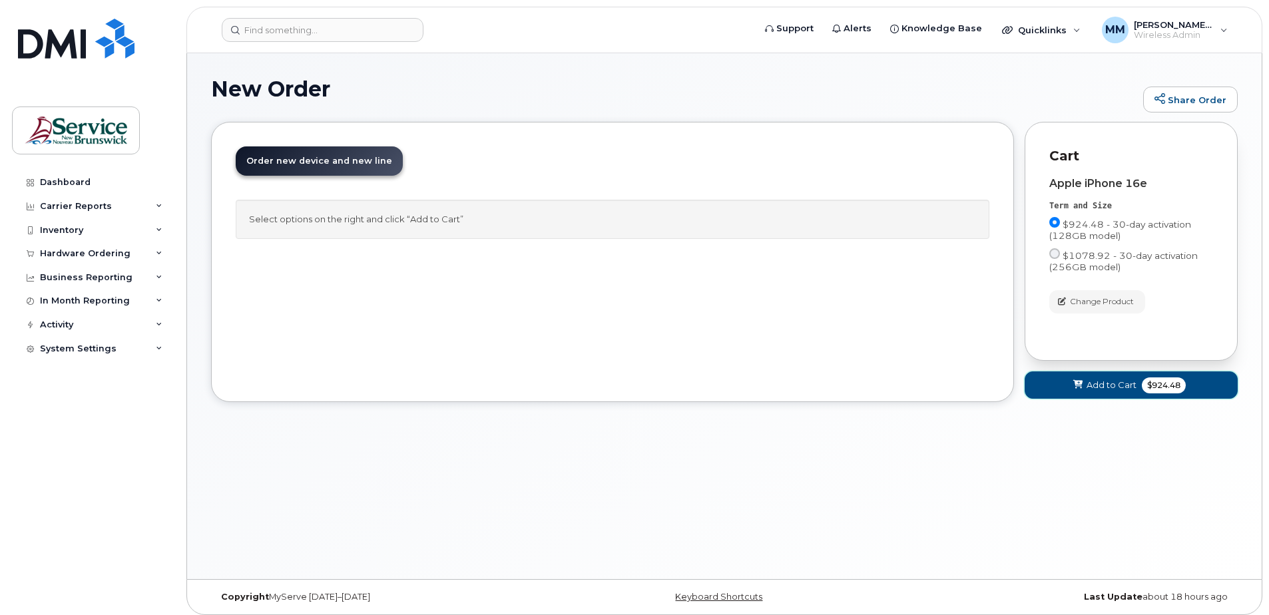
click at [1106, 383] on span "Add to Cart" at bounding box center [1111, 385] width 50 height 13
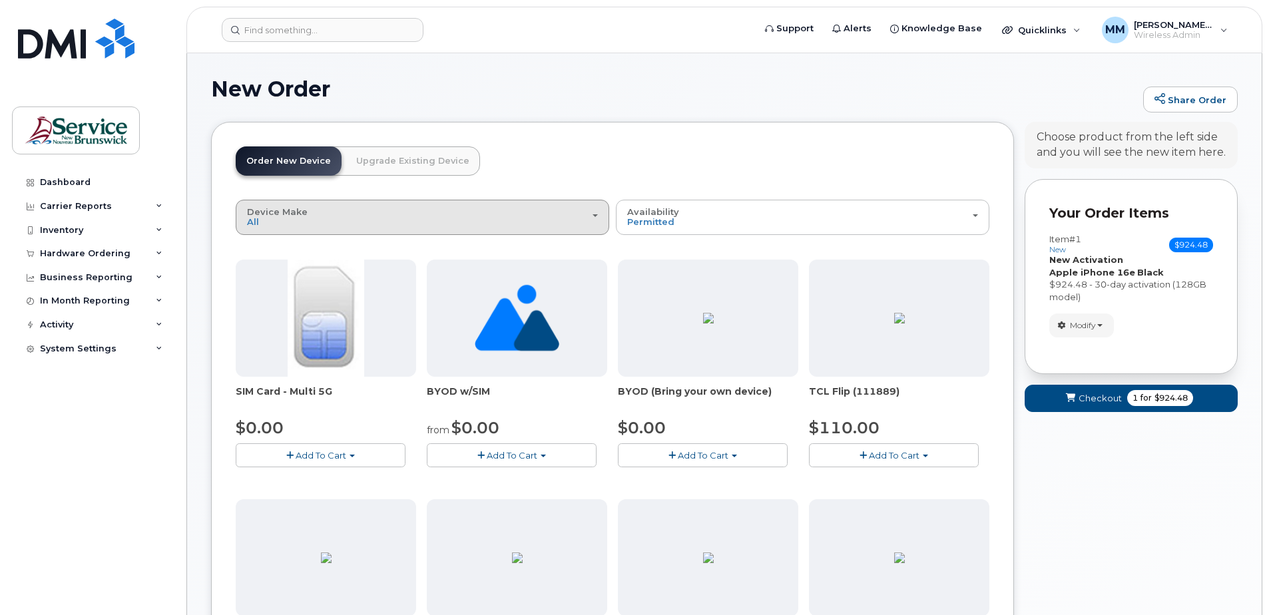
click at [595, 221] on div "Device Make All Aircard Android Cell Phone iPhone Tablet Unknown" at bounding box center [422, 217] width 351 height 21
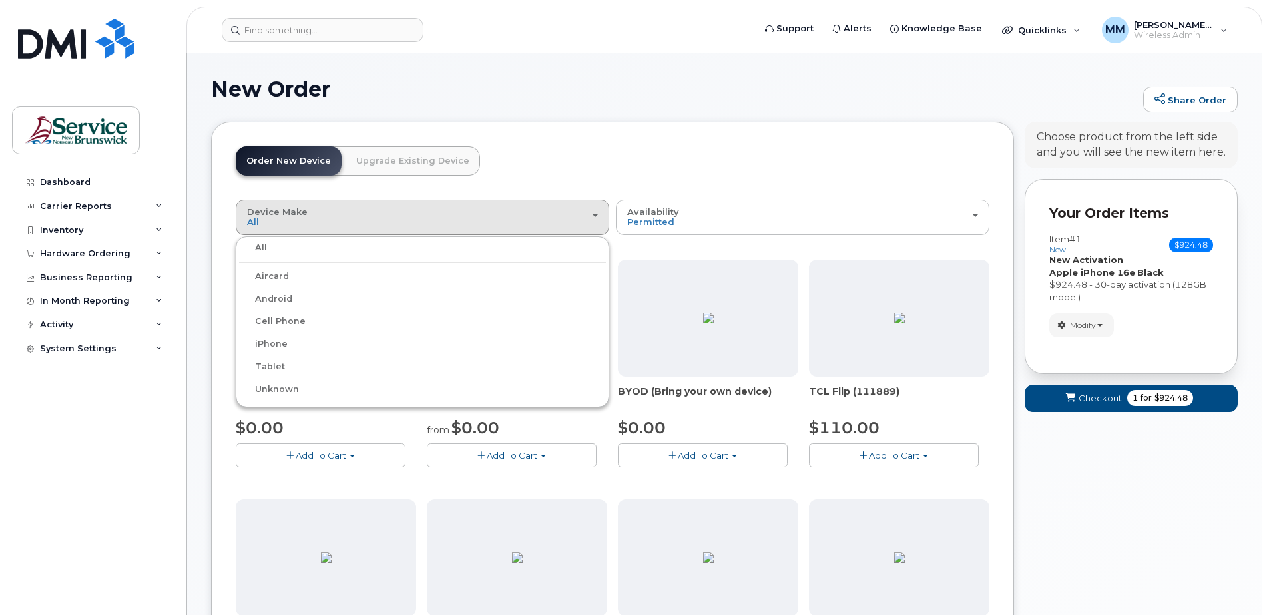
click at [281, 345] on label "iPhone" at bounding box center [263, 344] width 49 height 16
click at [0, 0] on input "iPhone" at bounding box center [0, 0] width 0 height 0
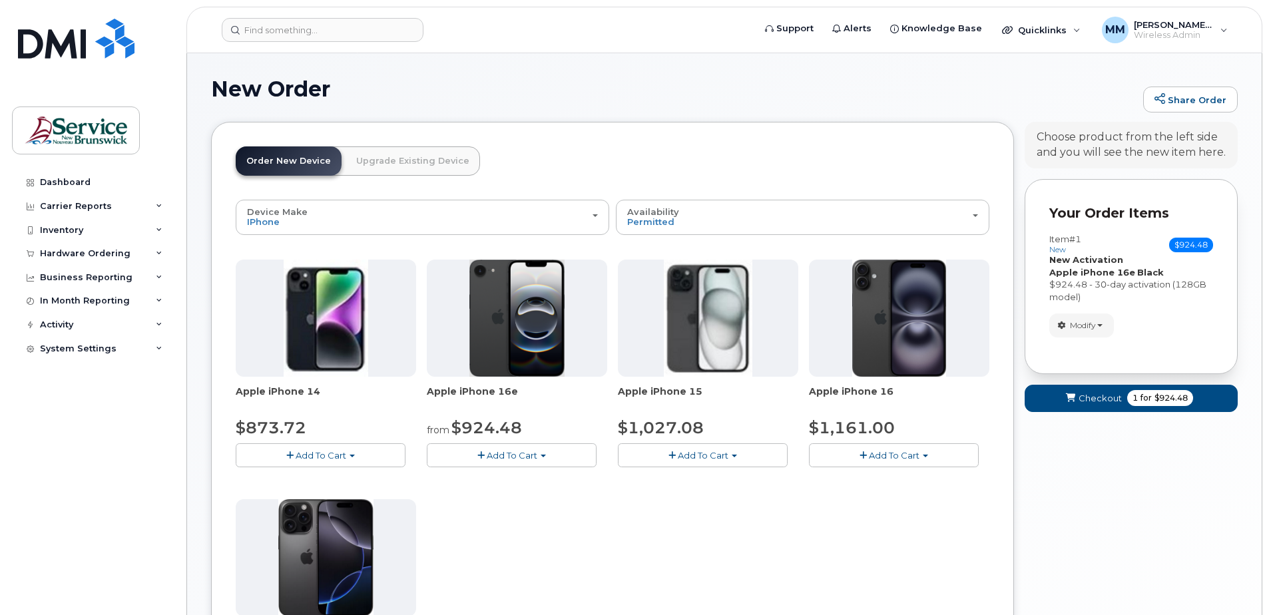
click at [507, 456] on span "Add To Cart" at bounding box center [512, 455] width 51 height 11
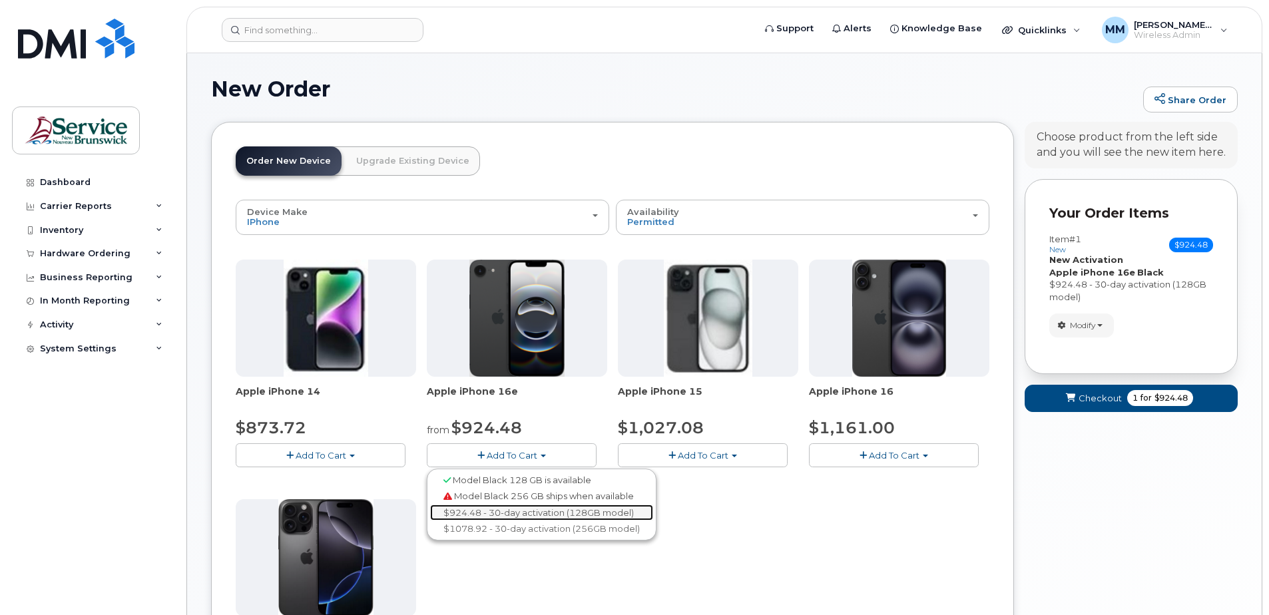
click at [497, 510] on link "$924.48 - 30-day activation (128GB model)" at bounding box center [541, 513] width 223 height 17
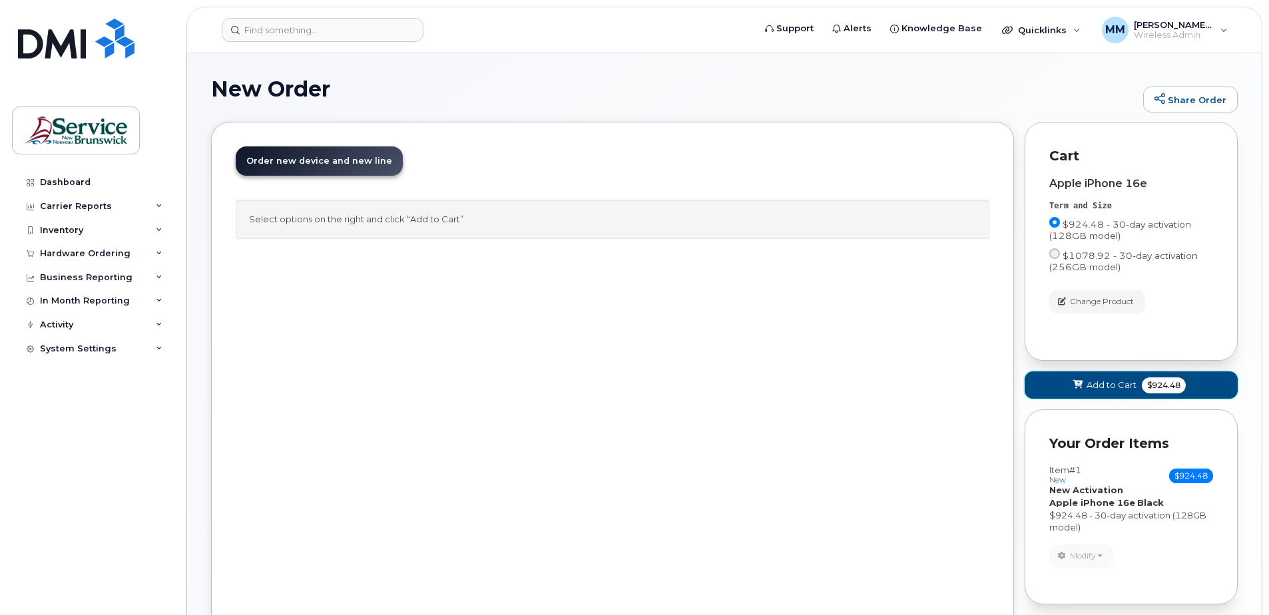
click at [1115, 380] on span "Add to Cart" at bounding box center [1111, 385] width 50 height 13
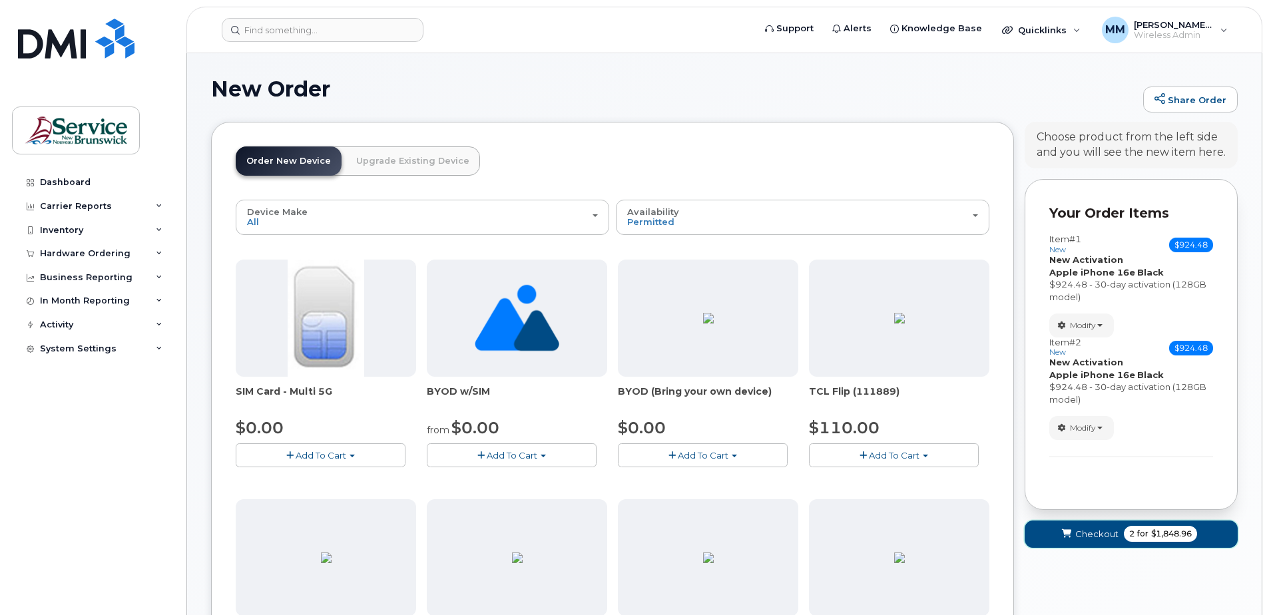
click at [1077, 539] on span "Checkout" at bounding box center [1096, 534] width 43 height 13
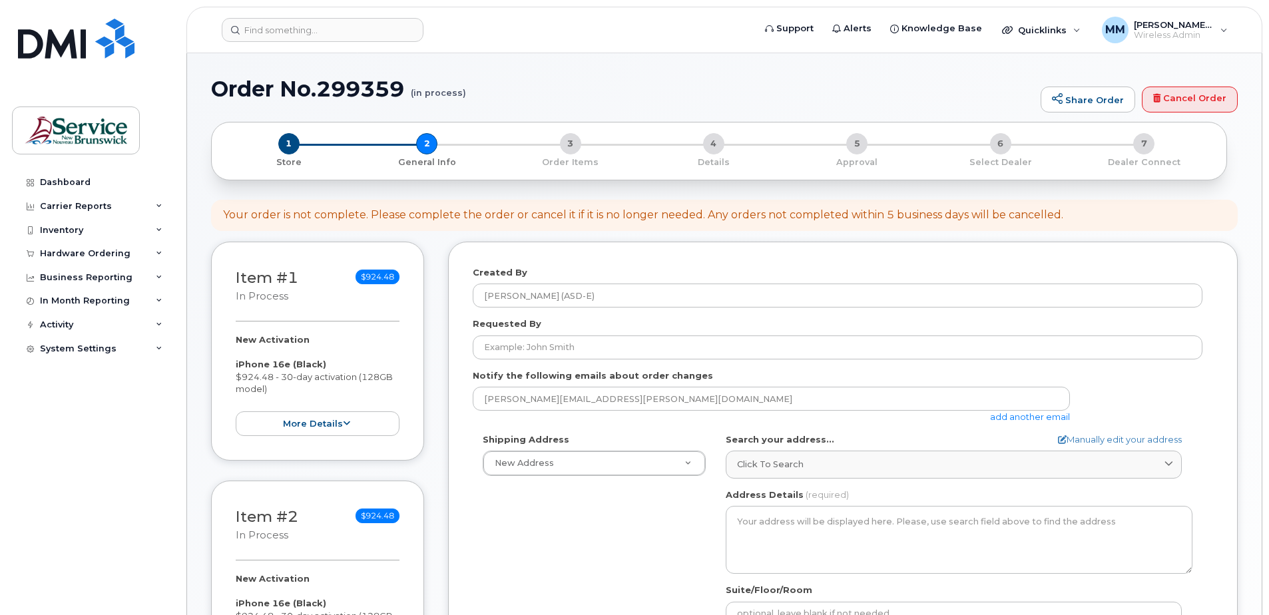
select select
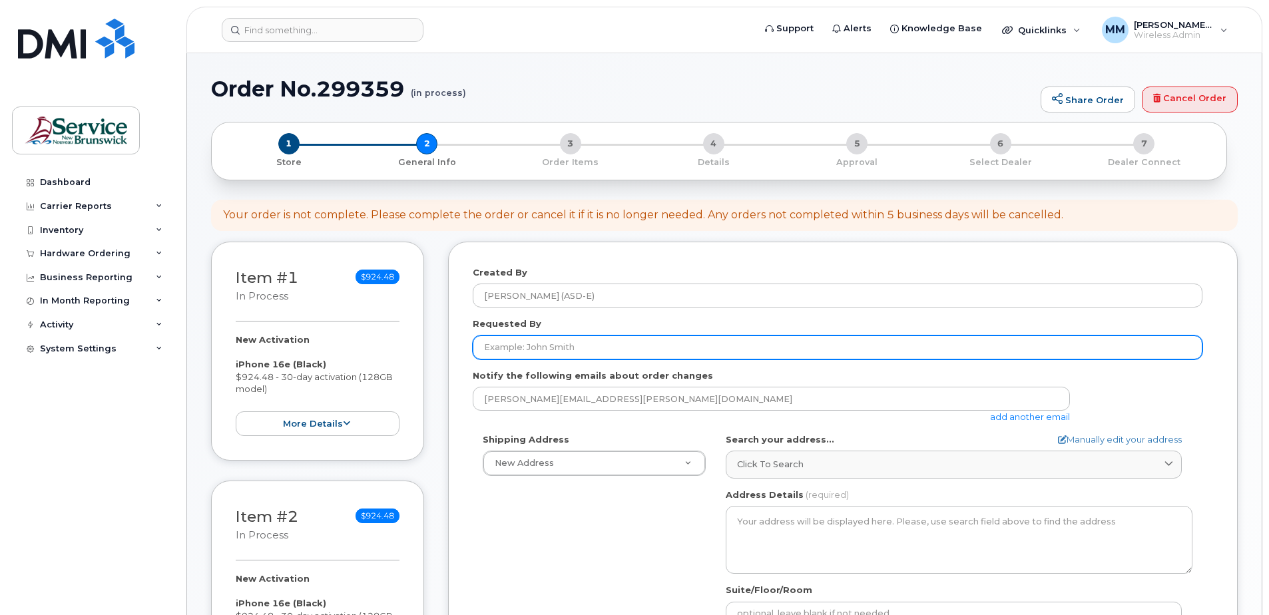
click at [570, 348] on input "Requested By" at bounding box center [838, 348] width 730 height 24
type input "[PERSON_NAME]"
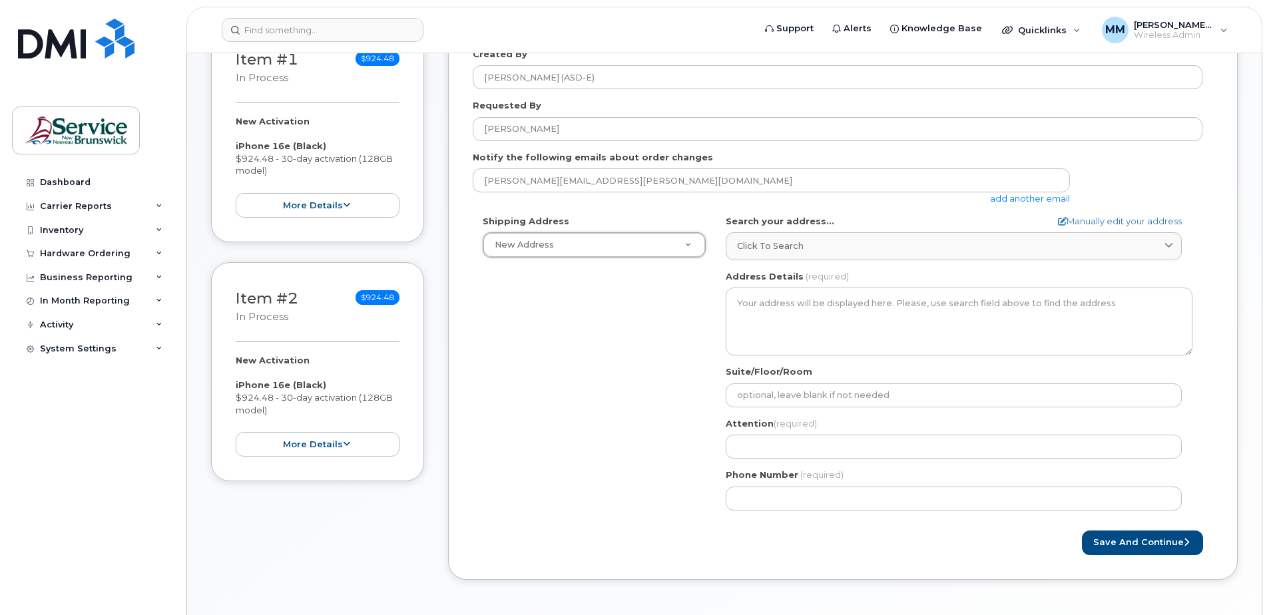
scroll to position [266, 0]
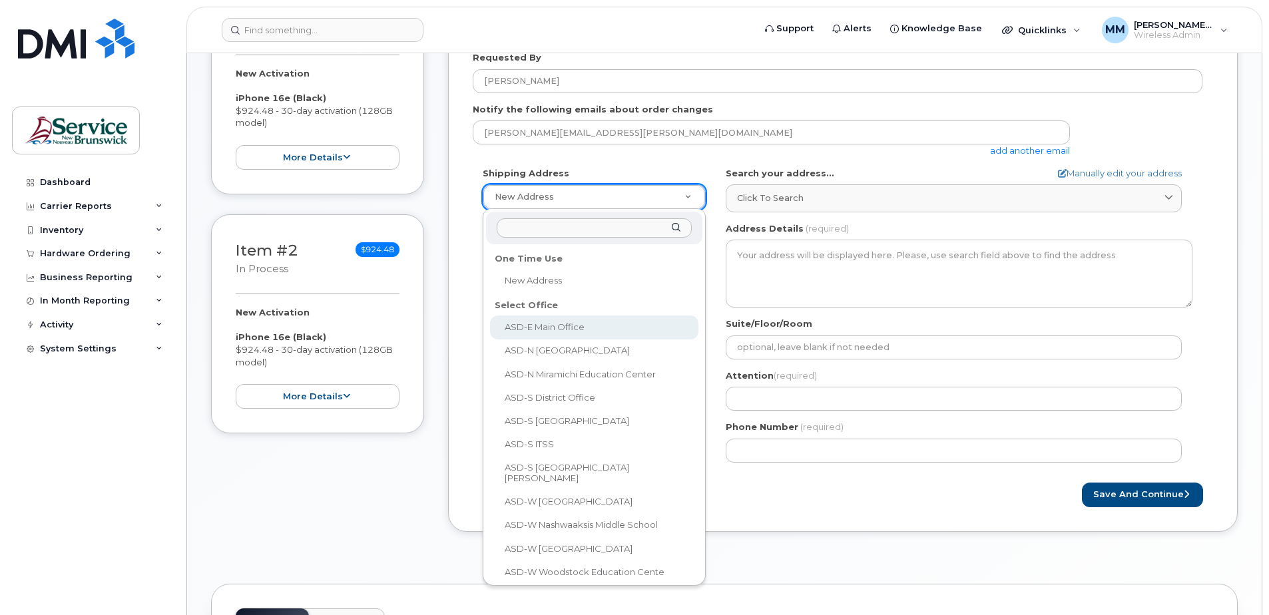
select select
type textarea "200-1077 St George Blvd Moncton New Brunswick E1E 4C9"
type input "[PERSON_NAME]"
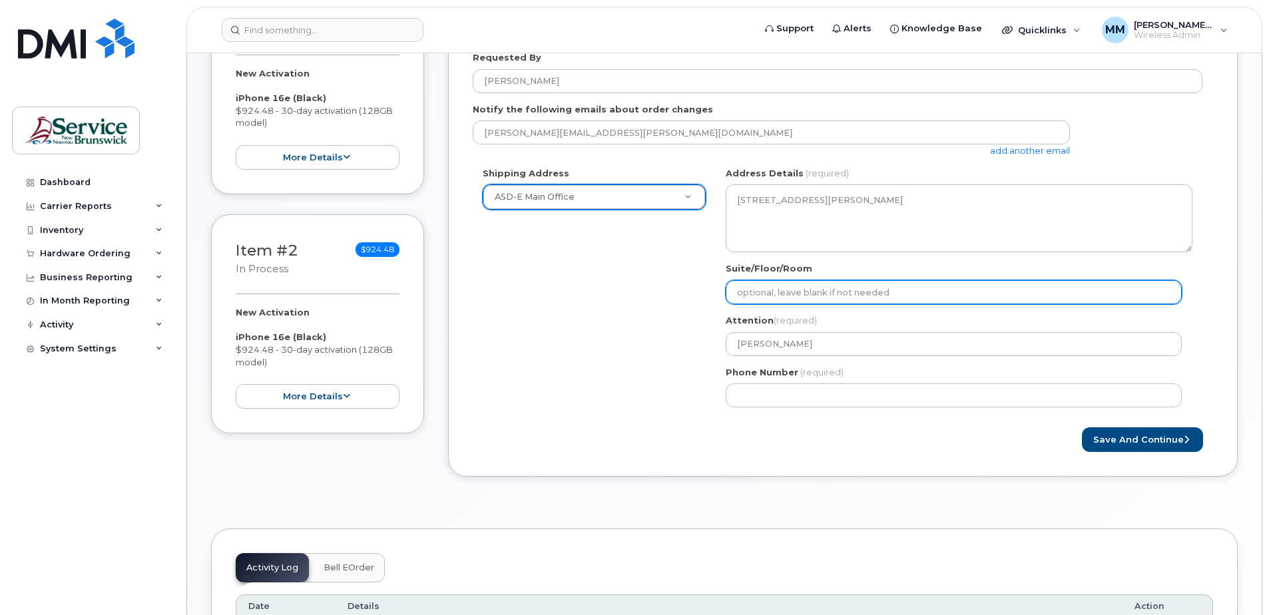
click at [792, 296] on input "Suite/Floor/Room" at bounding box center [954, 292] width 456 height 24
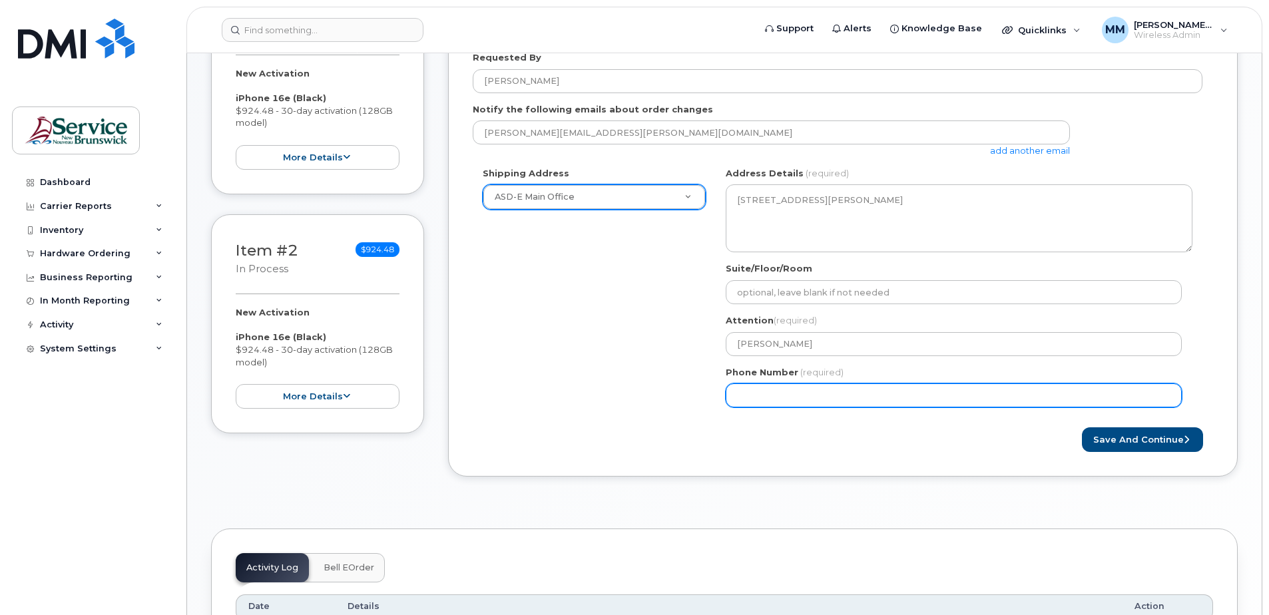
click at [851, 394] on input "Phone Number" at bounding box center [954, 395] width 456 height 24
select select
type input "506"
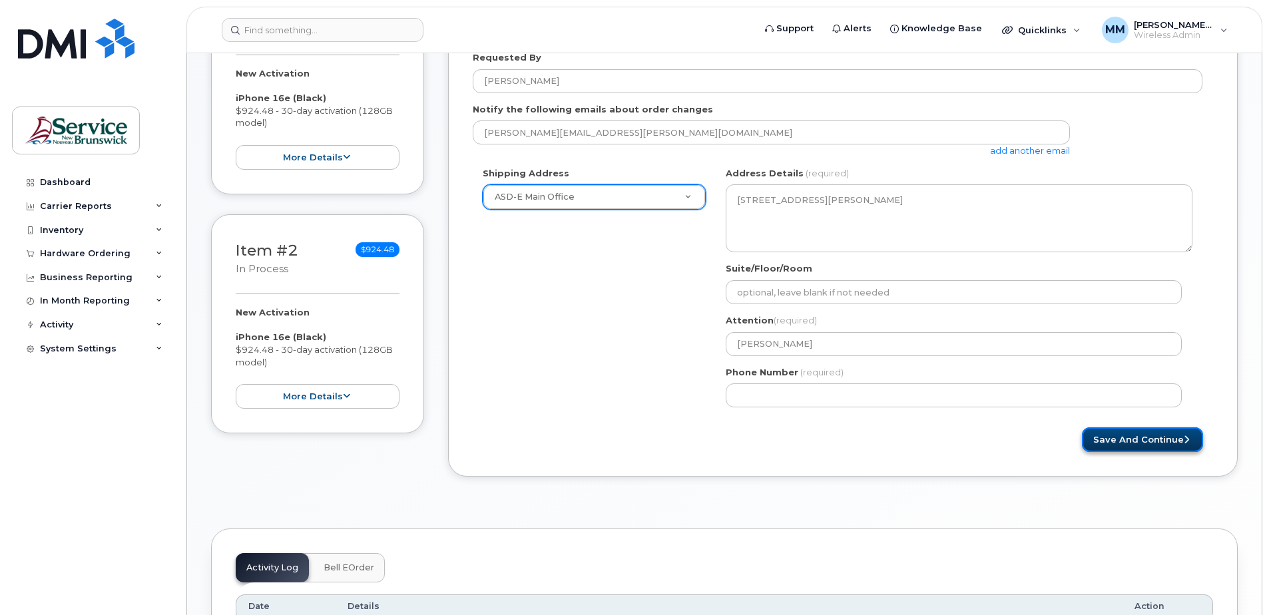
click at [1114, 441] on button "Save and Continue" at bounding box center [1142, 439] width 121 height 25
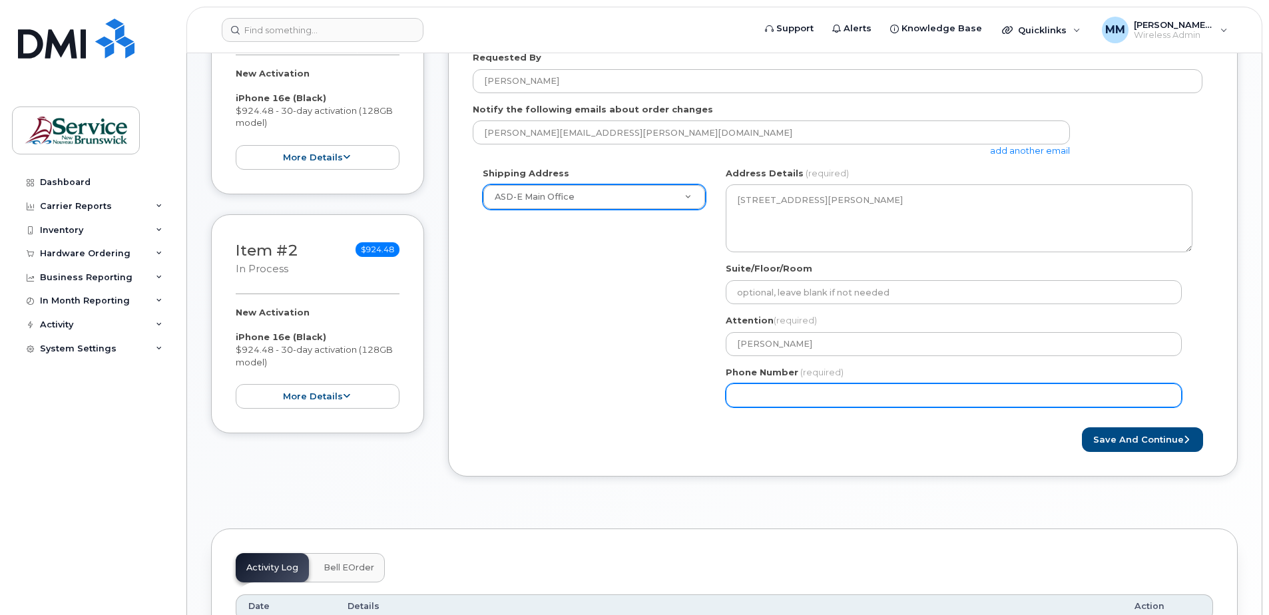
click at [756, 399] on input "Phone Number" at bounding box center [954, 395] width 456 height 24
select select
type input "5062270392"
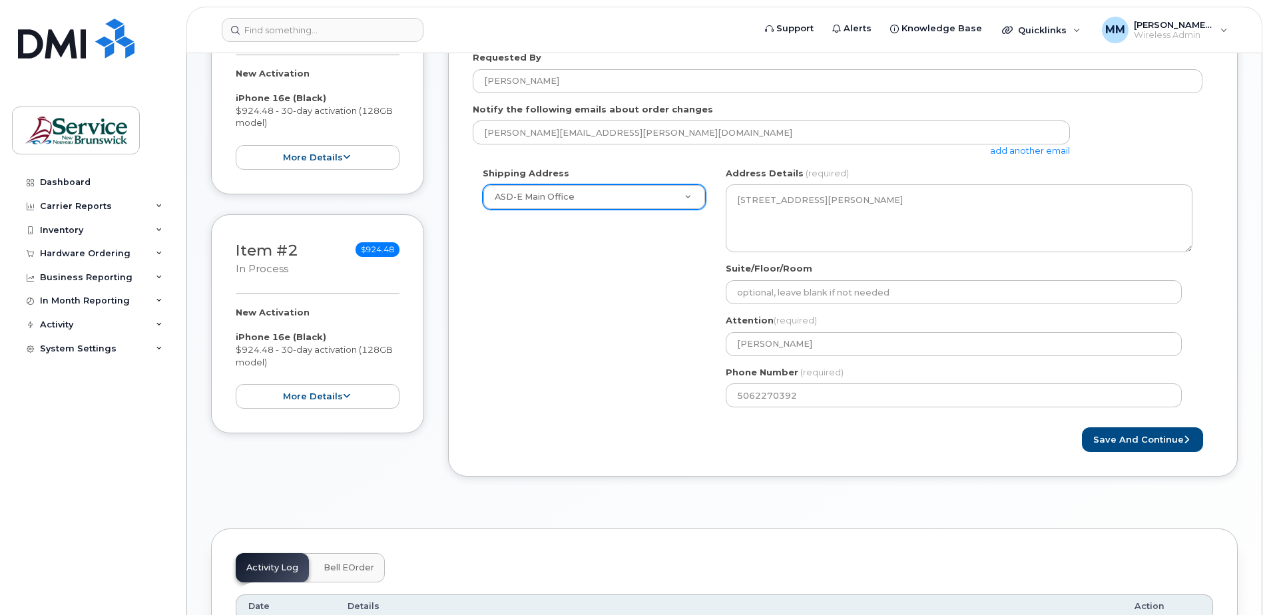
click at [826, 442] on div "Save and Continue" at bounding box center [843, 439] width 740 height 25
click at [1164, 439] on button "Save and Continue" at bounding box center [1142, 439] width 121 height 25
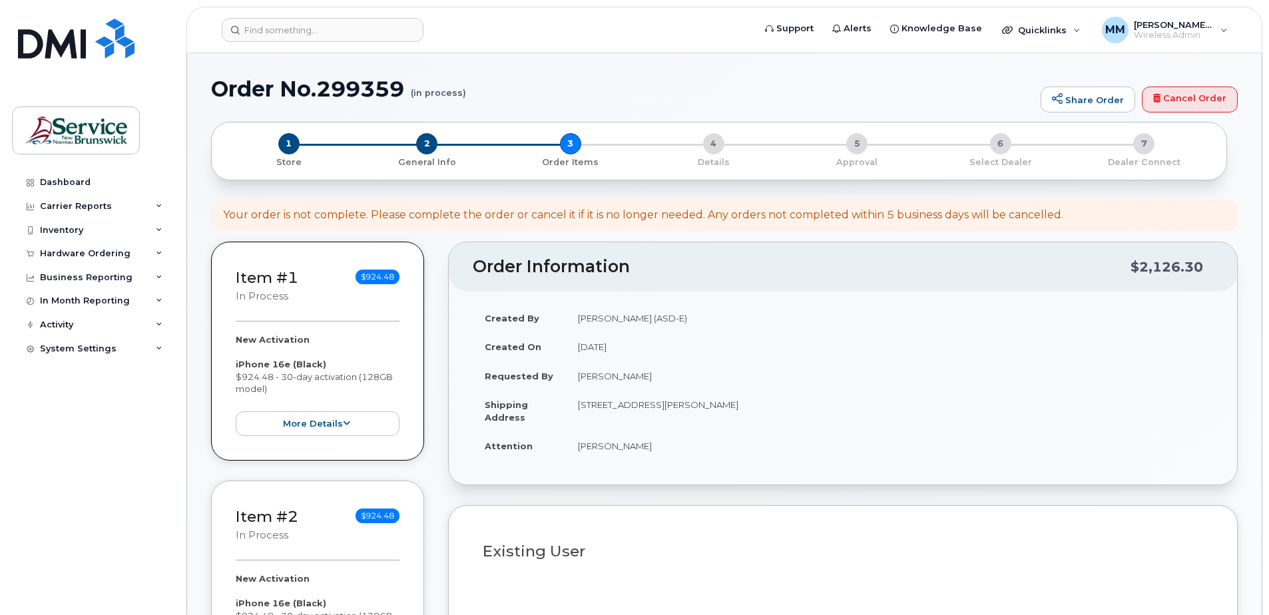
select select
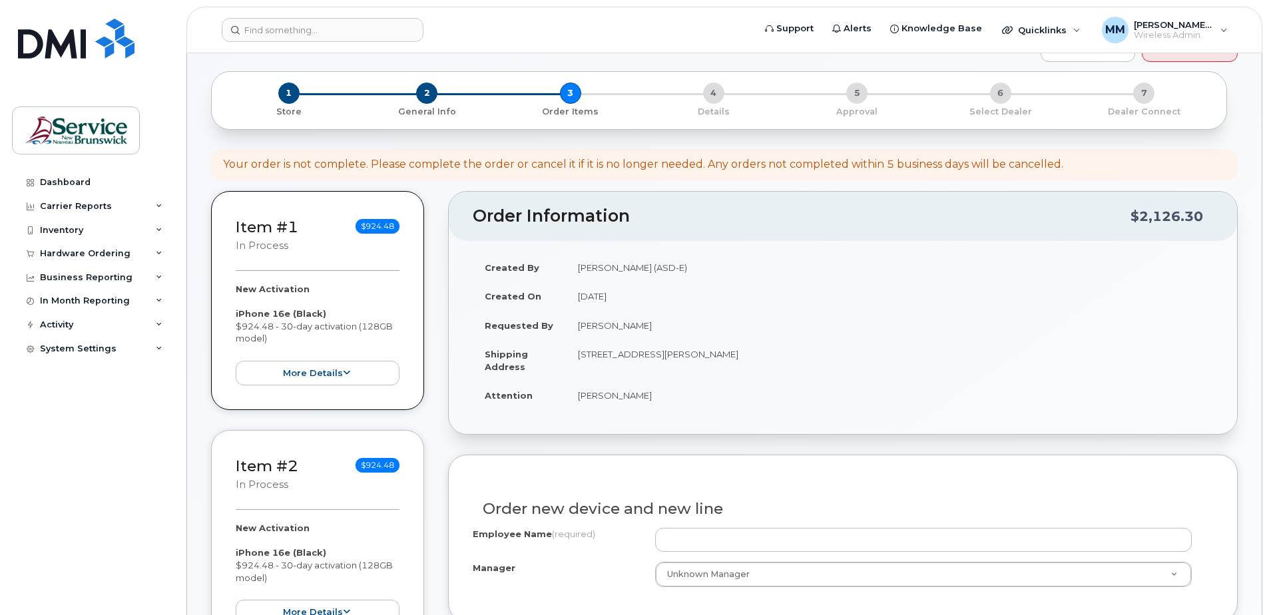
scroll to position [200, 0]
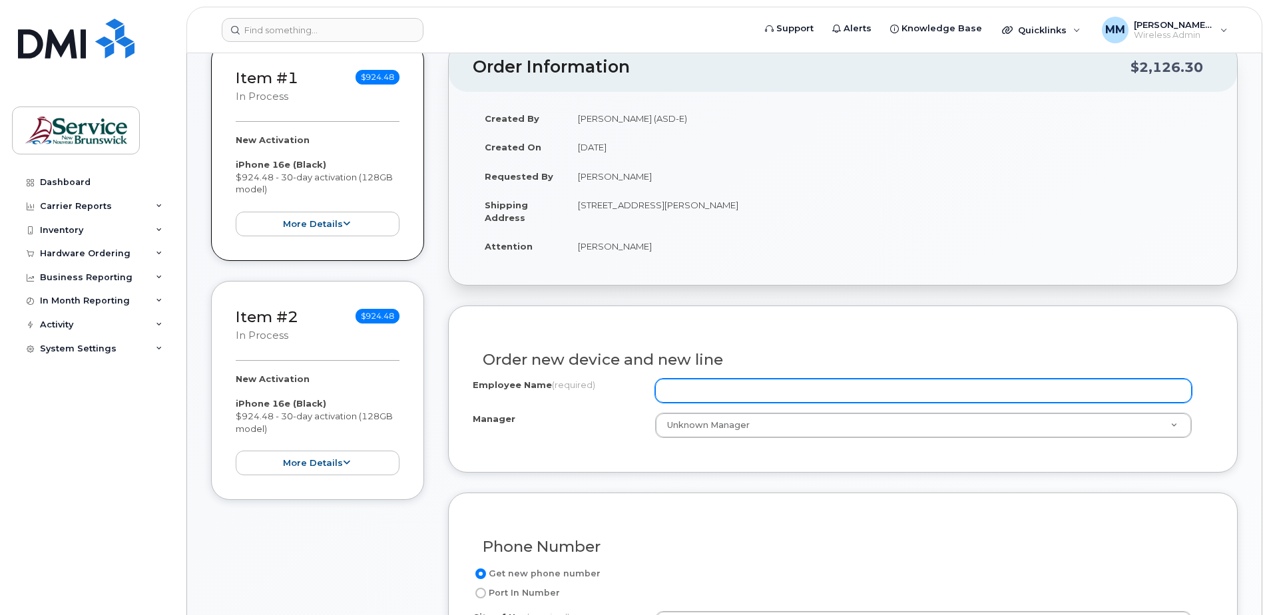
click at [692, 392] on input "Employee Name (required)" at bounding box center [923, 391] width 537 height 24
type input "[PERSON_NAME]"
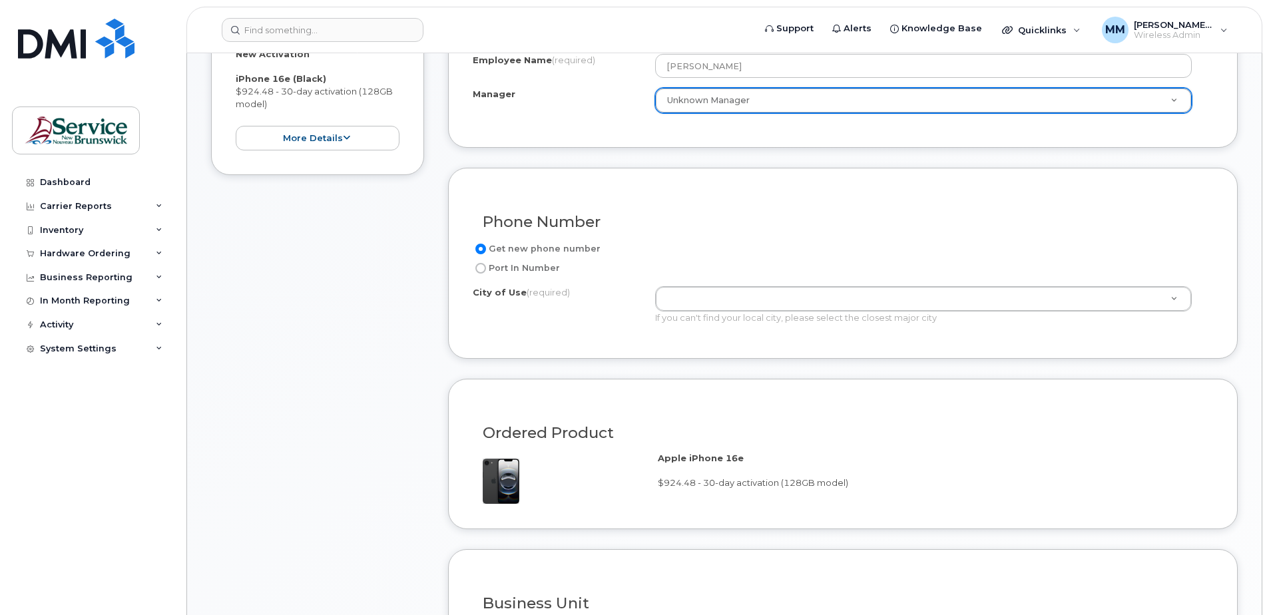
scroll to position [533, 0]
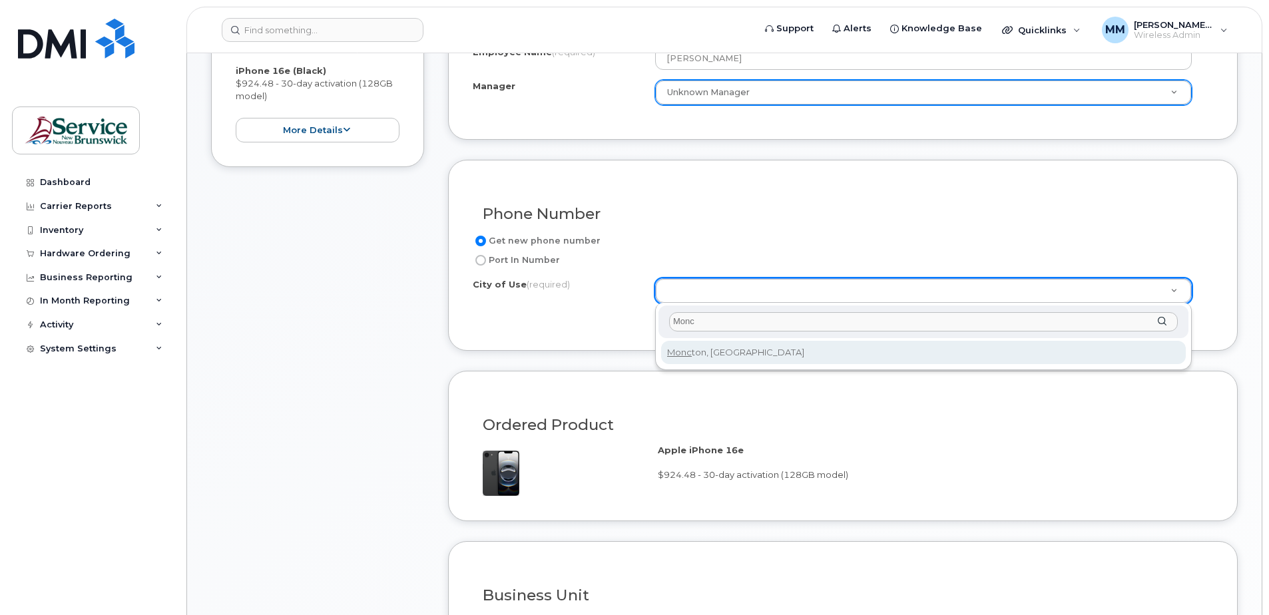
type input "Monc"
type input "1817"
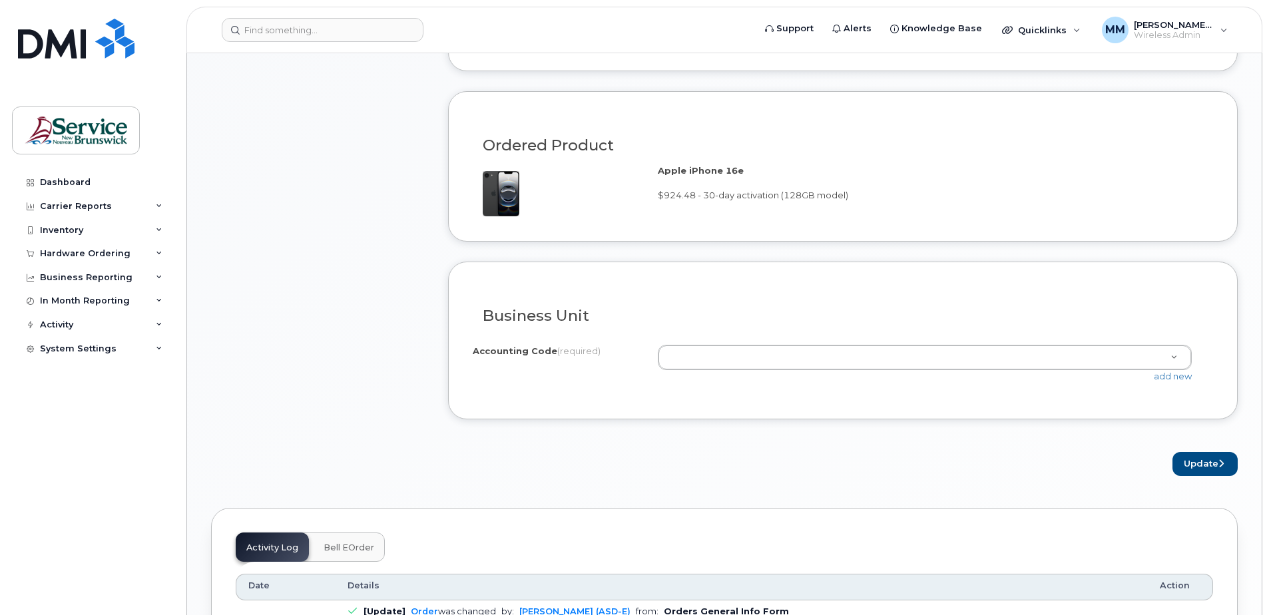
scroll to position [865, 0]
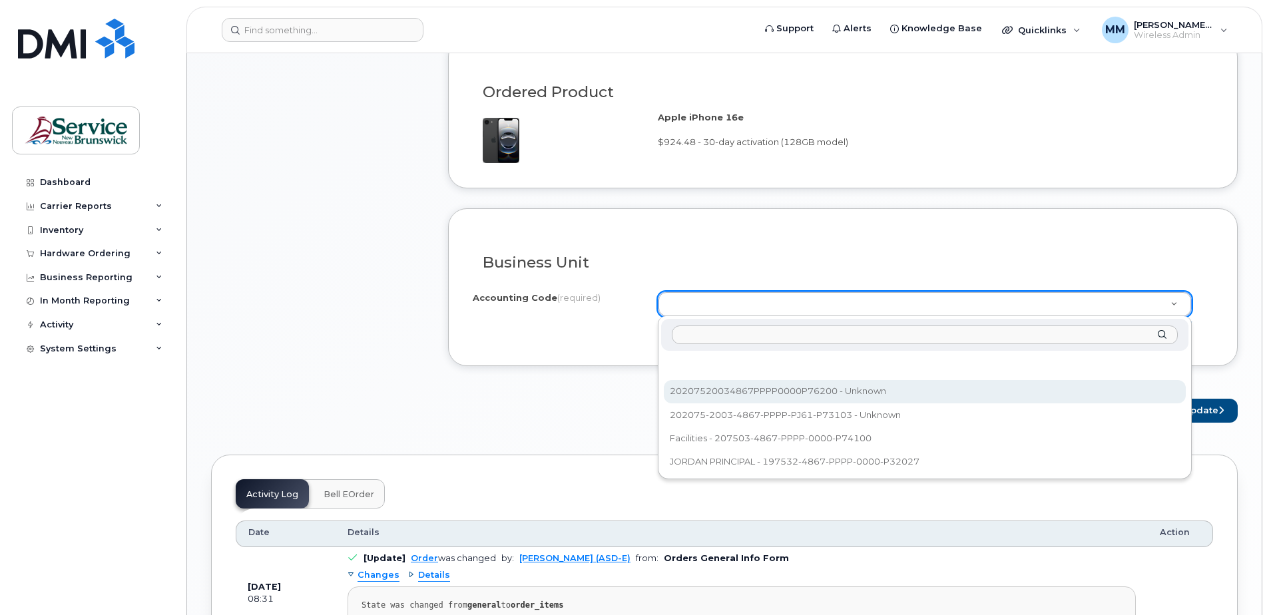
select select "20207520034867PPPP0000P76200"
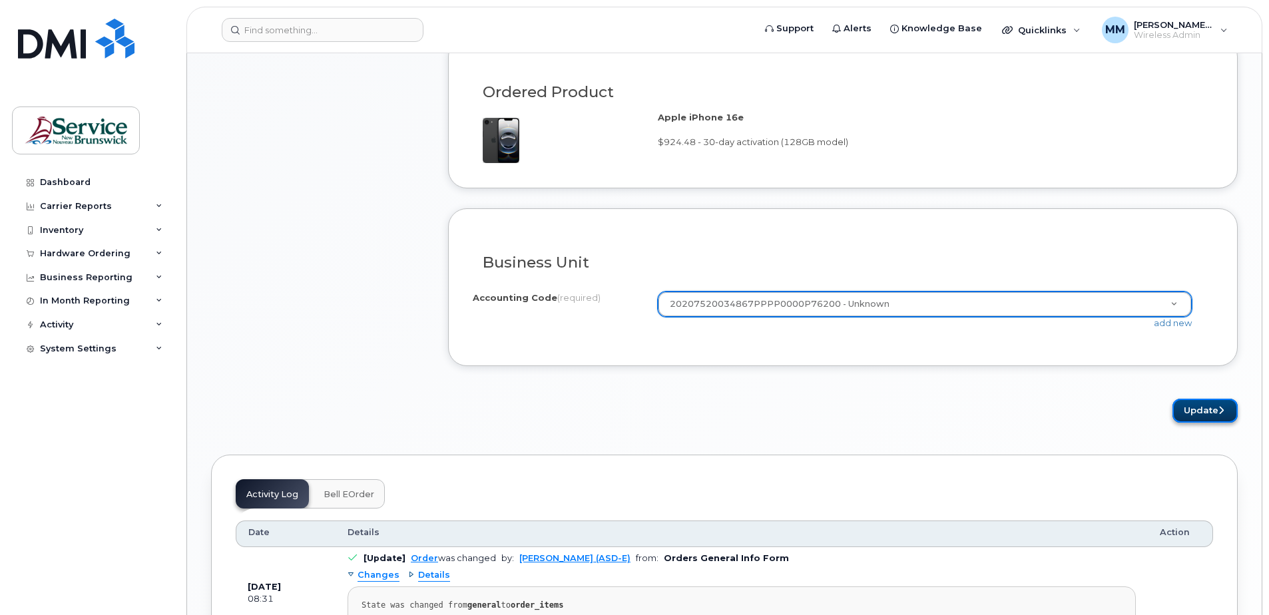
click at [1196, 417] on button "Update" at bounding box center [1204, 411] width 65 height 25
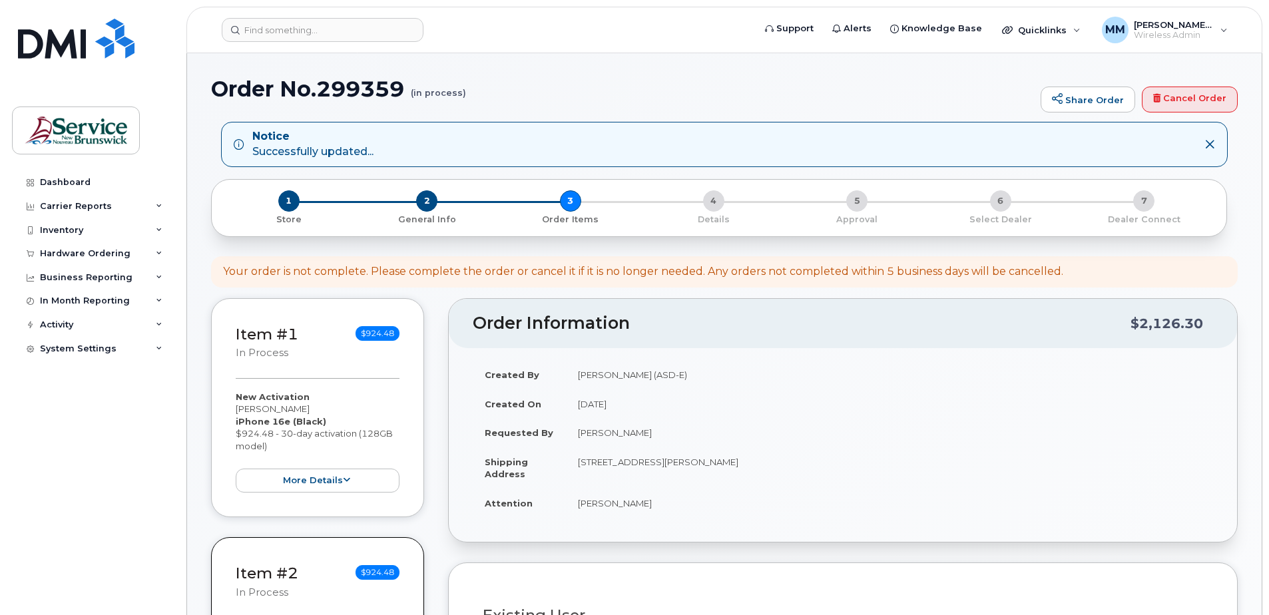
select select
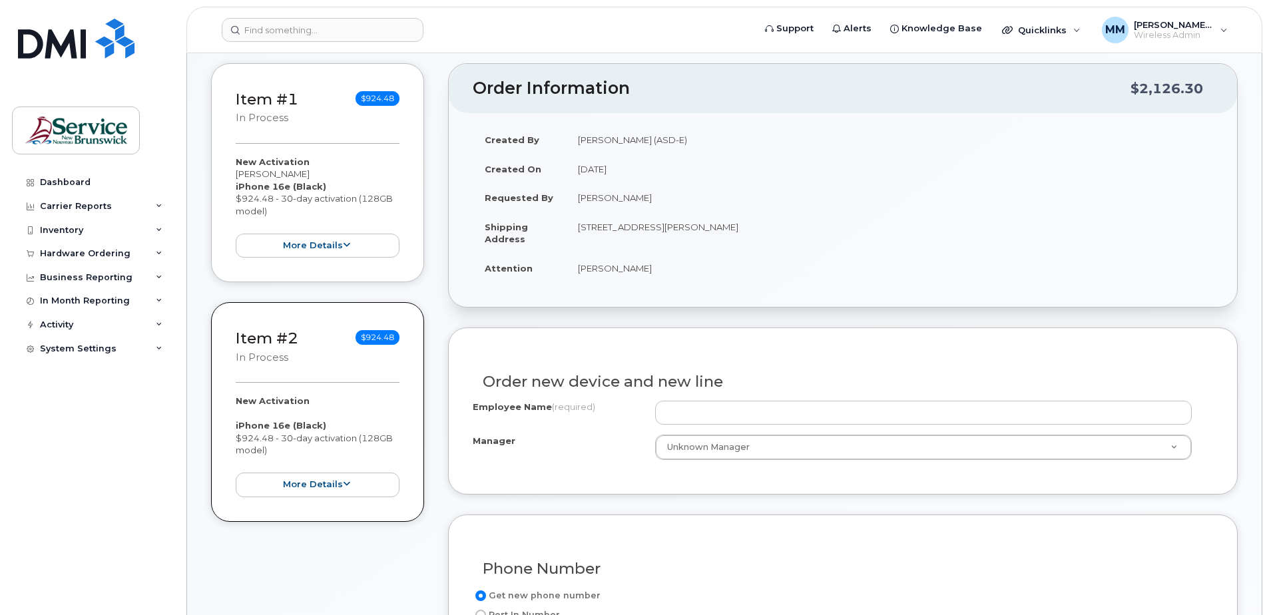
scroll to position [266, 0]
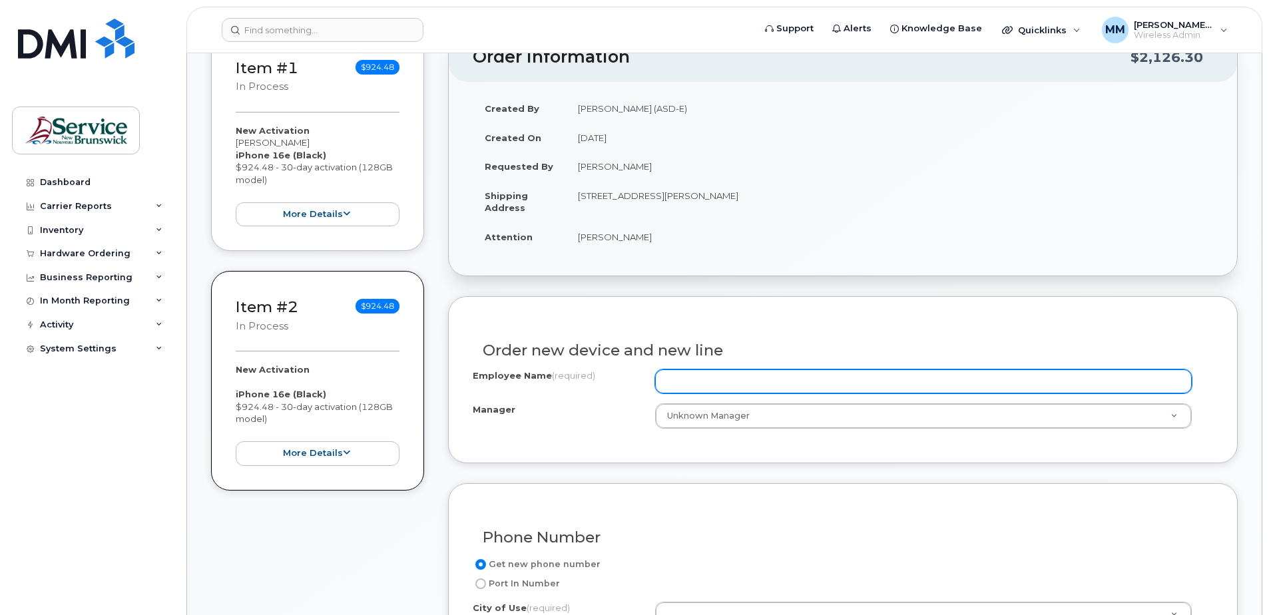
click at [695, 389] on input "Employee Name (required)" at bounding box center [923, 381] width 537 height 24
click at [756, 377] on input "[PERSON_NAME]" at bounding box center [923, 381] width 537 height 24
type input "[PERSON_NAME]"
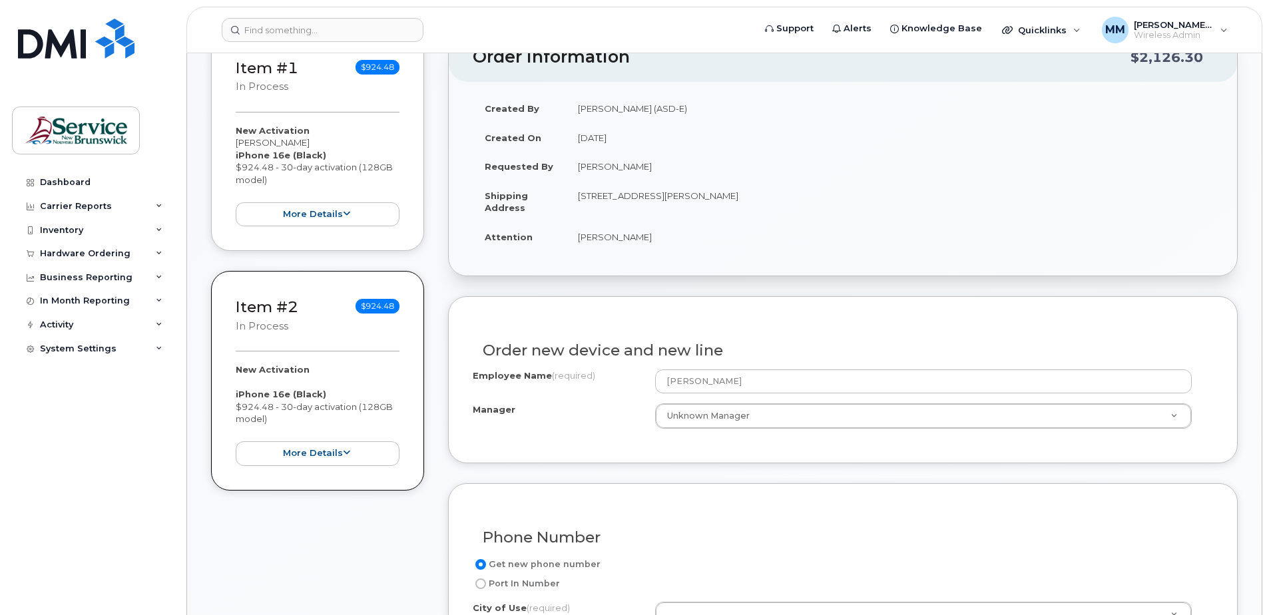
click at [518, 448] on div "Order new device and new line Employee Name (required) [PERSON_NAME] Manager Un…" at bounding box center [843, 379] width 790 height 167
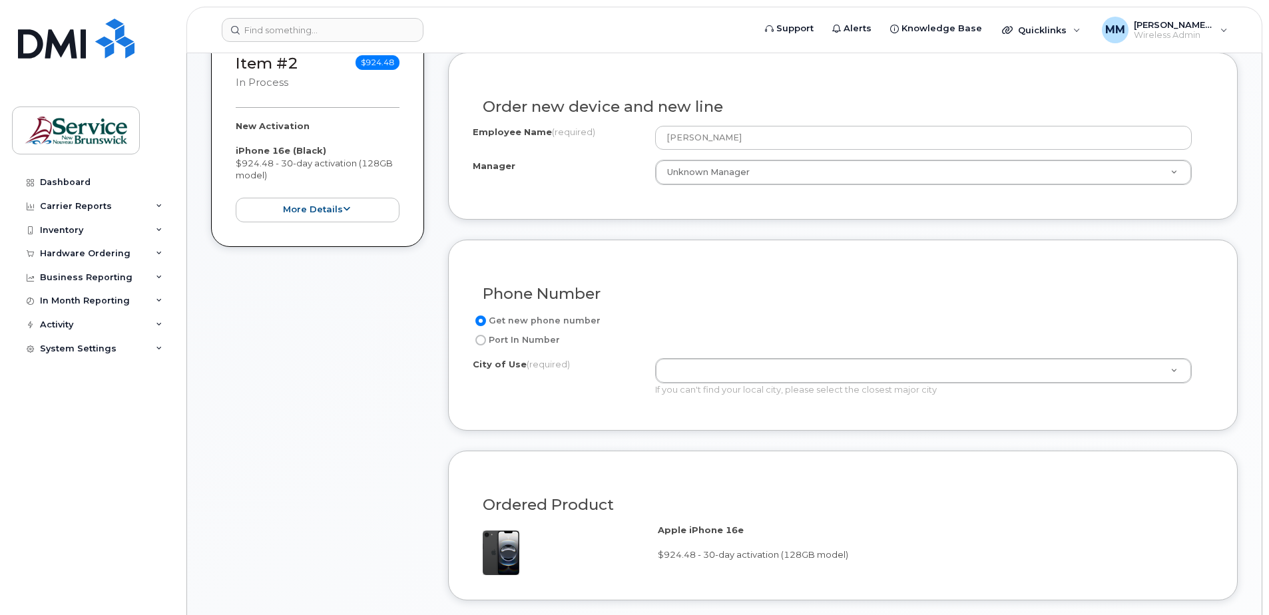
scroll to position [599, 0]
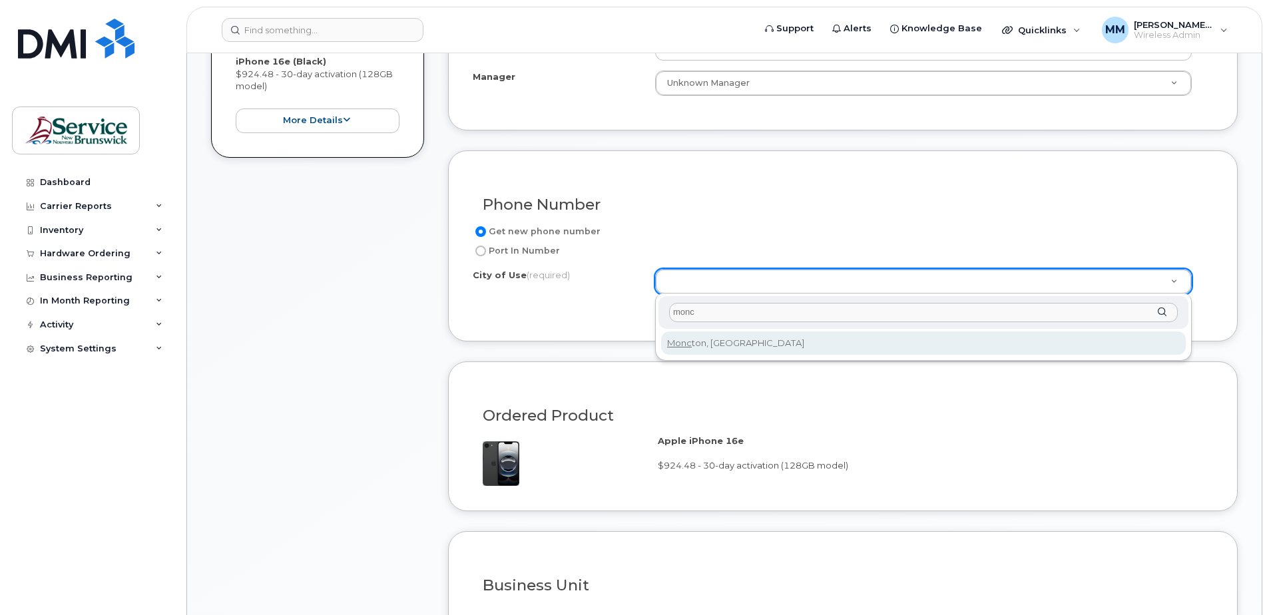
type input "monc"
type input "1817"
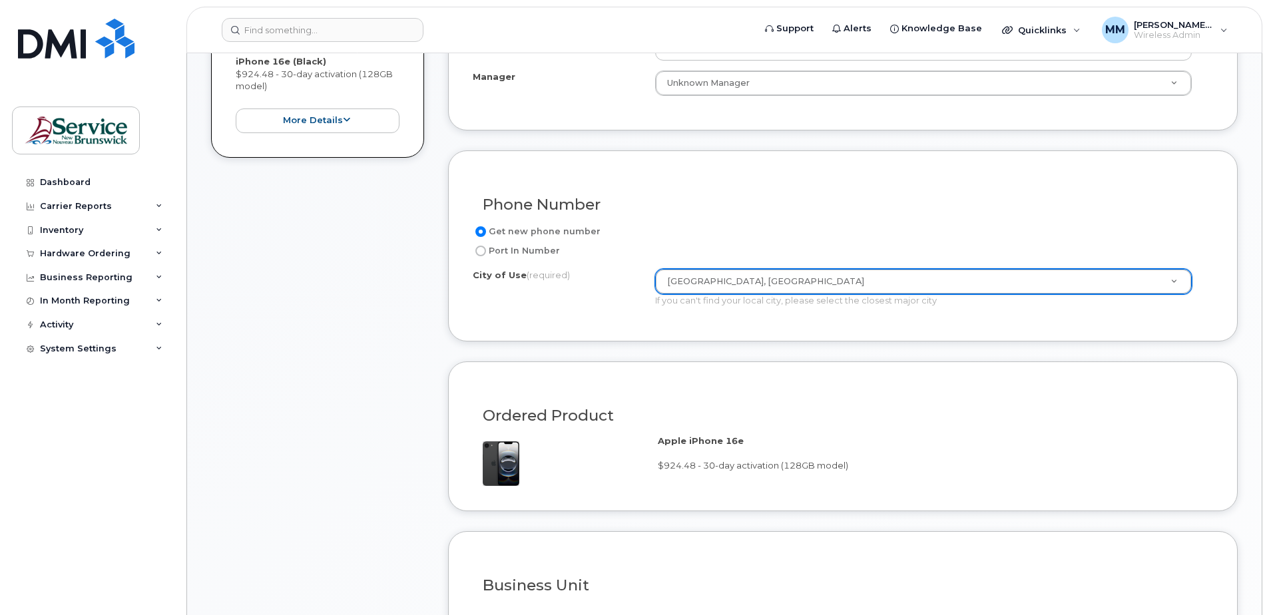
click at [615, 349] on form "Existing User Additional cost to upgrading the device Selected device is Eligib…" at bounding box center [843, 354] width 790 height 783
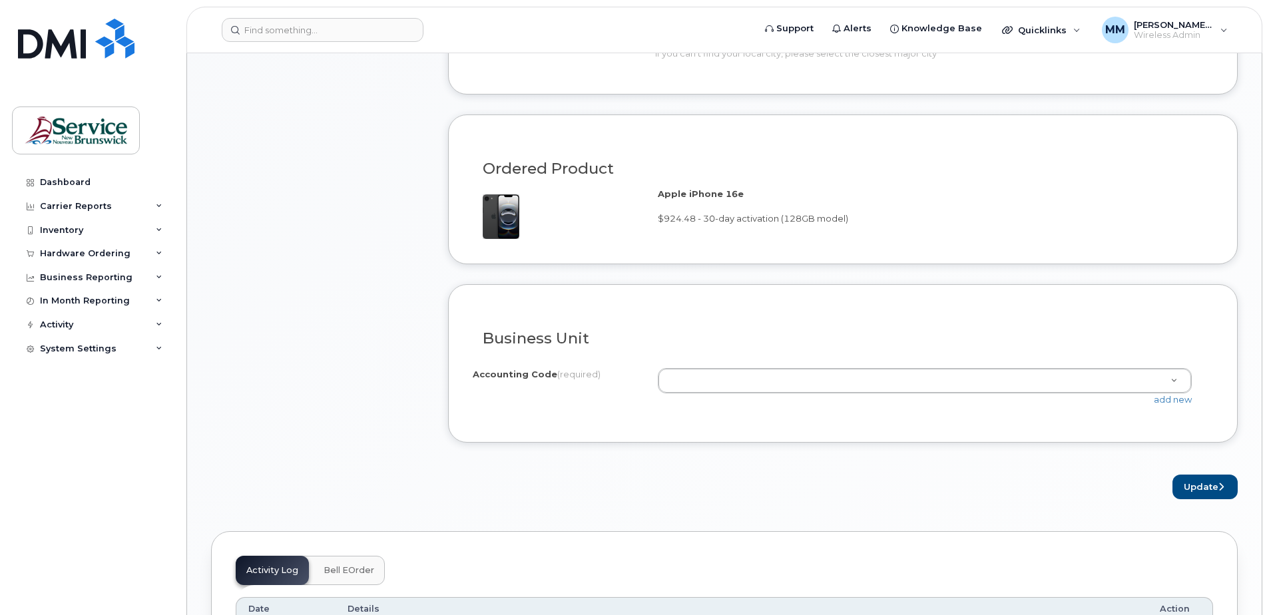
scroll to position [865, 0]
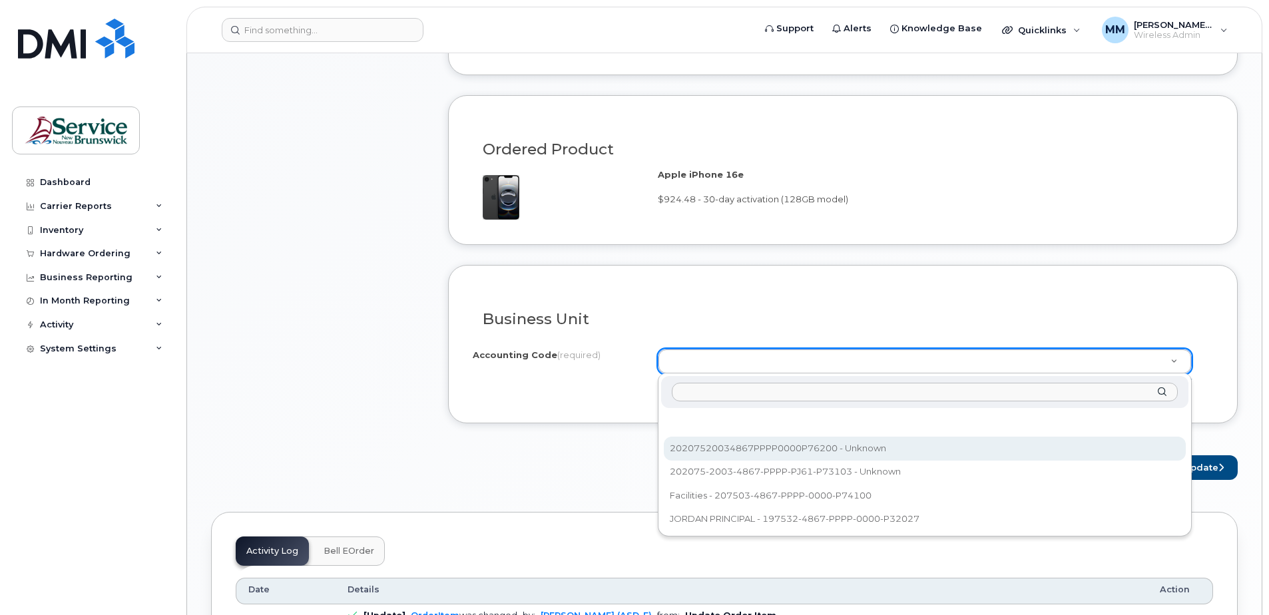
select select "20207520034867PPPP0000P76200"
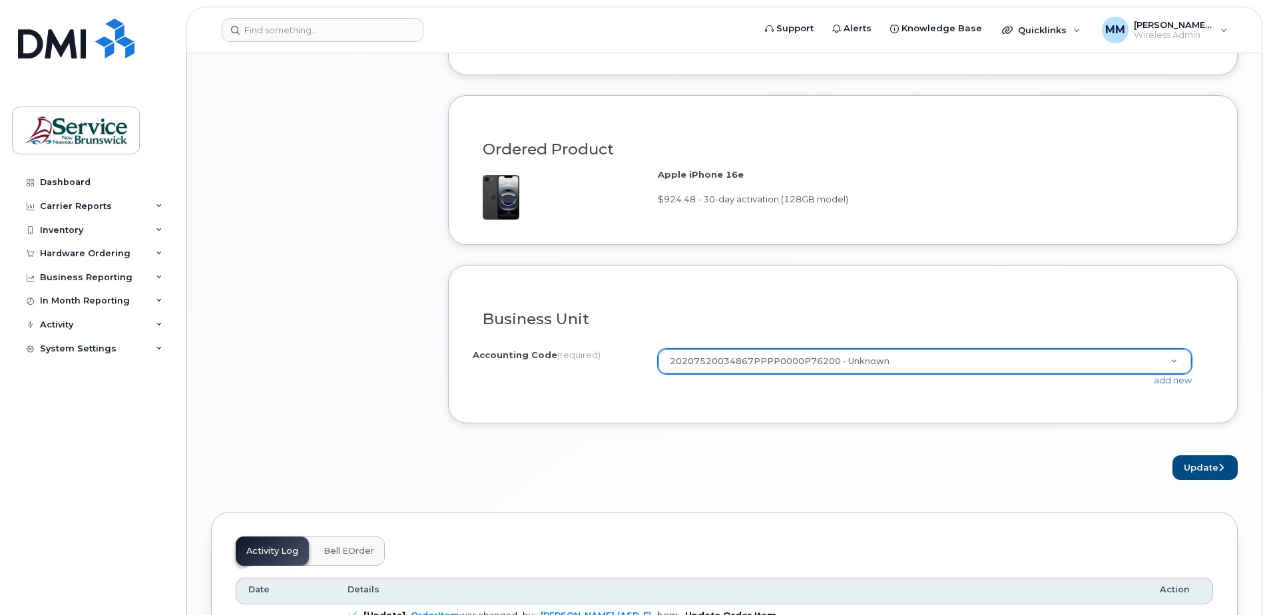
click at [622, 433] on form "Existing User Additional cost to upgrading the device Selected device is Eligib…" at bounding box center [843, 88] width 790 height 783
click at [1197, 466] on button "Update" at bounding box center [1204, 467] width 65 height 25
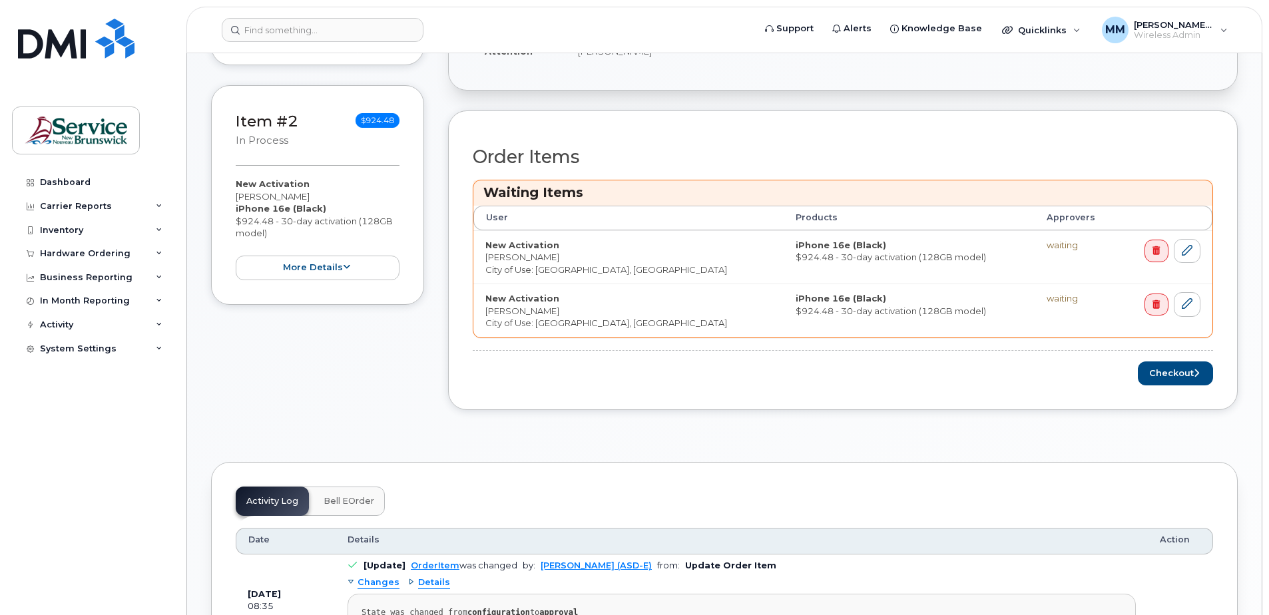
scroll to position [466, 0]
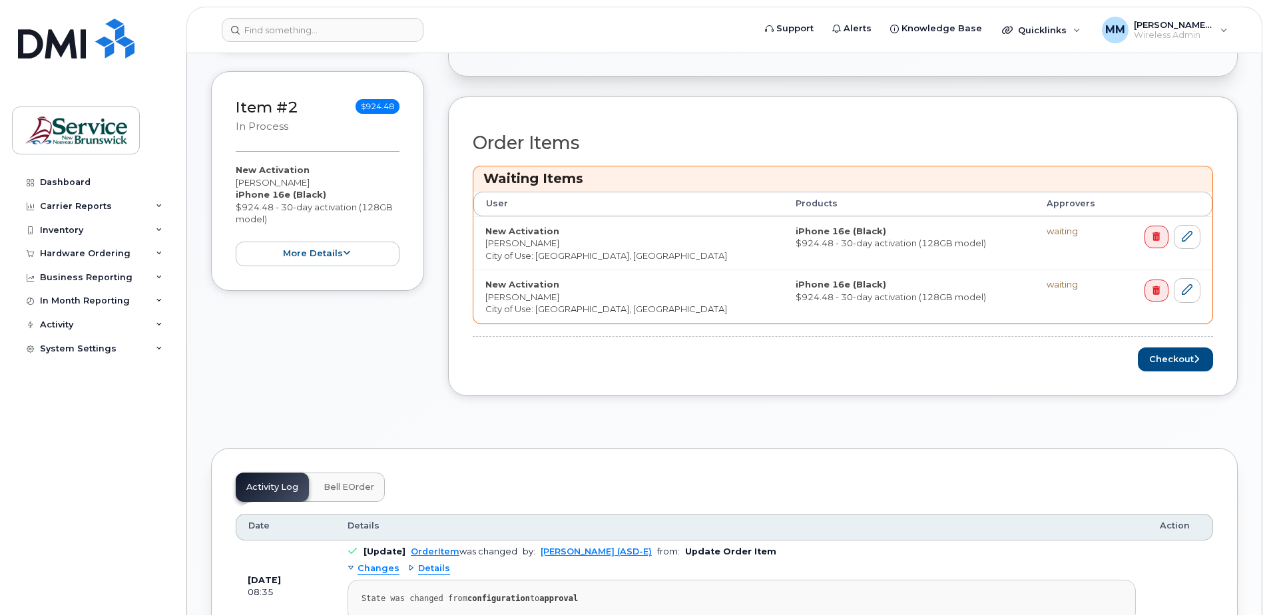
click at [1043, 369] on div "Checkout" at bounding box center [843, 360] width 740 height 25
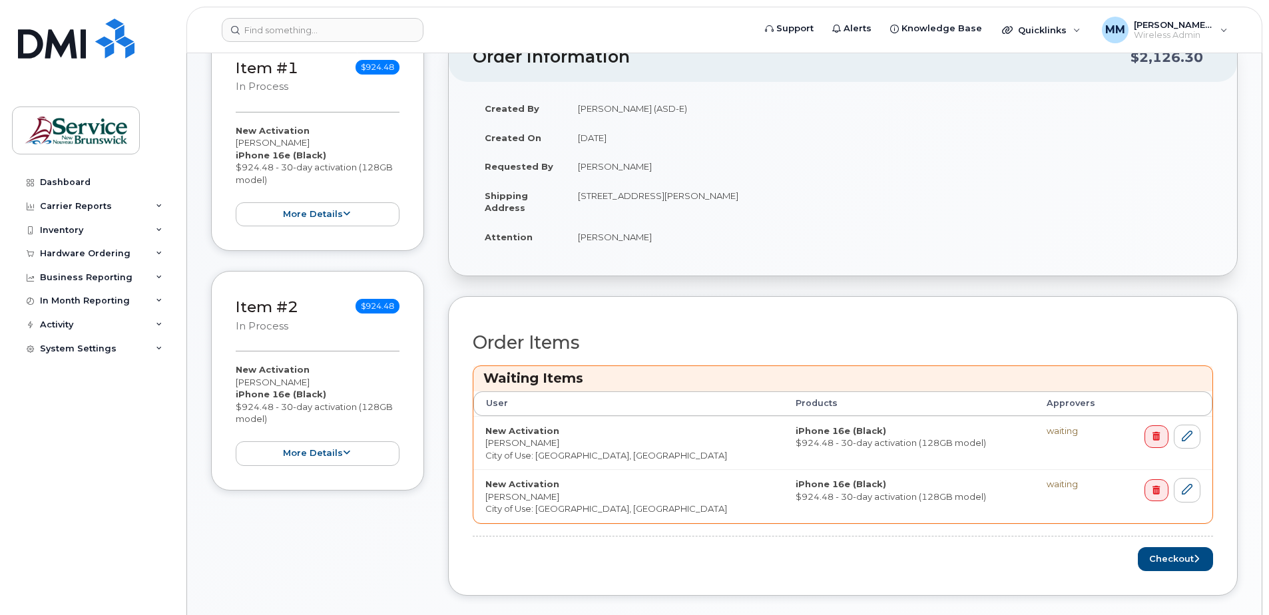
scroll to position [333, 0]
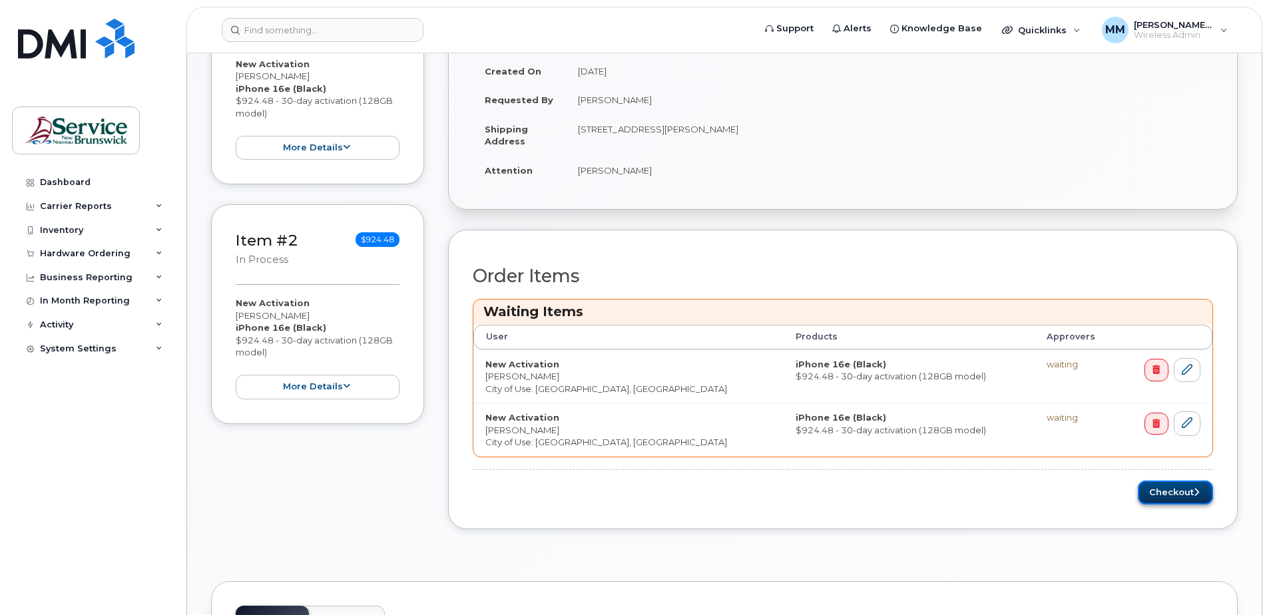
click at [1180, 496] on button "Checkout" at bounding box center [1175, 493] width 75 height 25
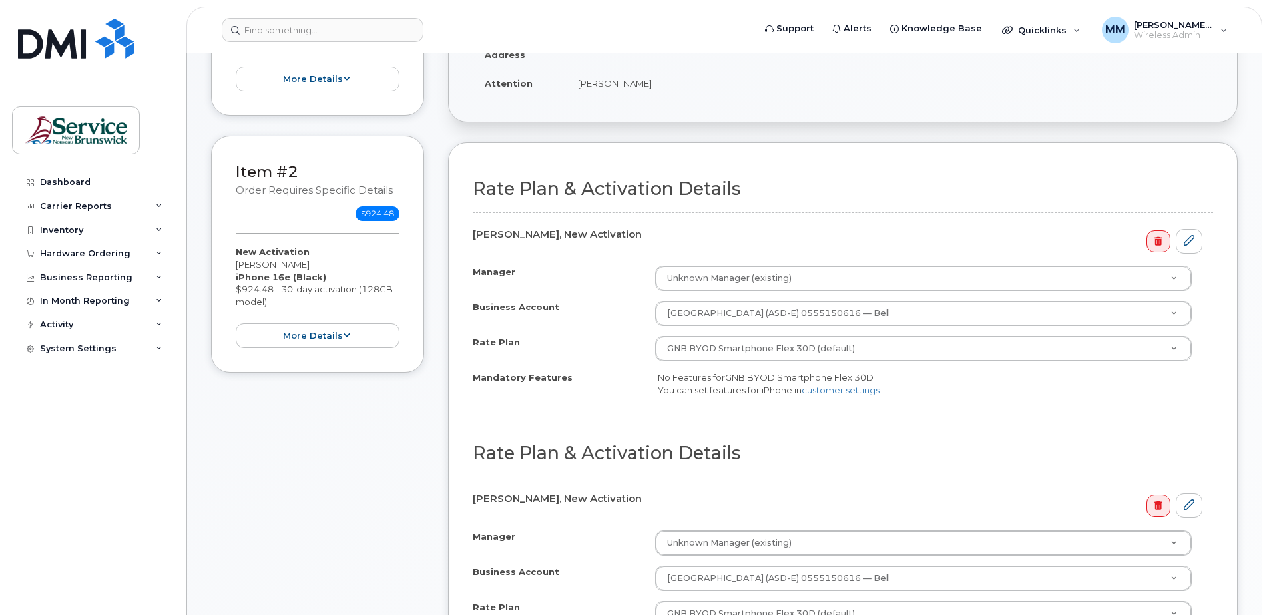
scroll to position [333, 0]
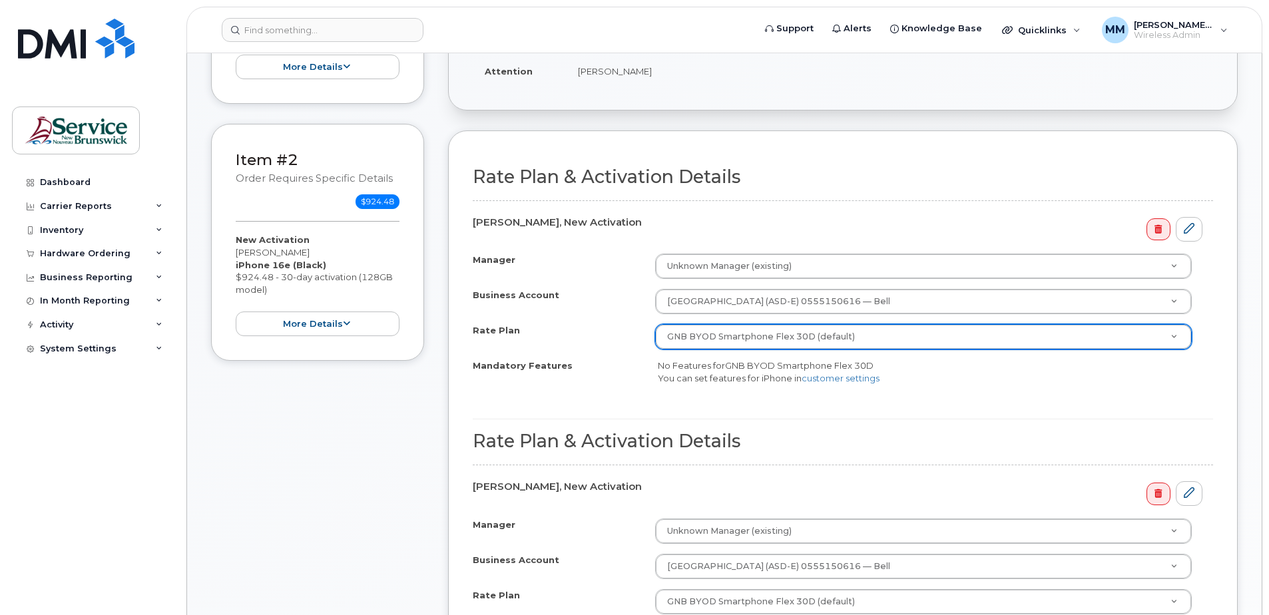
click at [699, 376] on span "No Features for GNB BYOD Smartphone Flex 30D You can set features for iPhone in…" at bounding box center [769, 371] width 222 height 23
click at [569, 383] on div "Mandatory Features No Features for GNB BYOD Smartphone Flex 30D You can set fea…" at bounding box center [843, 371] width 740 height 25
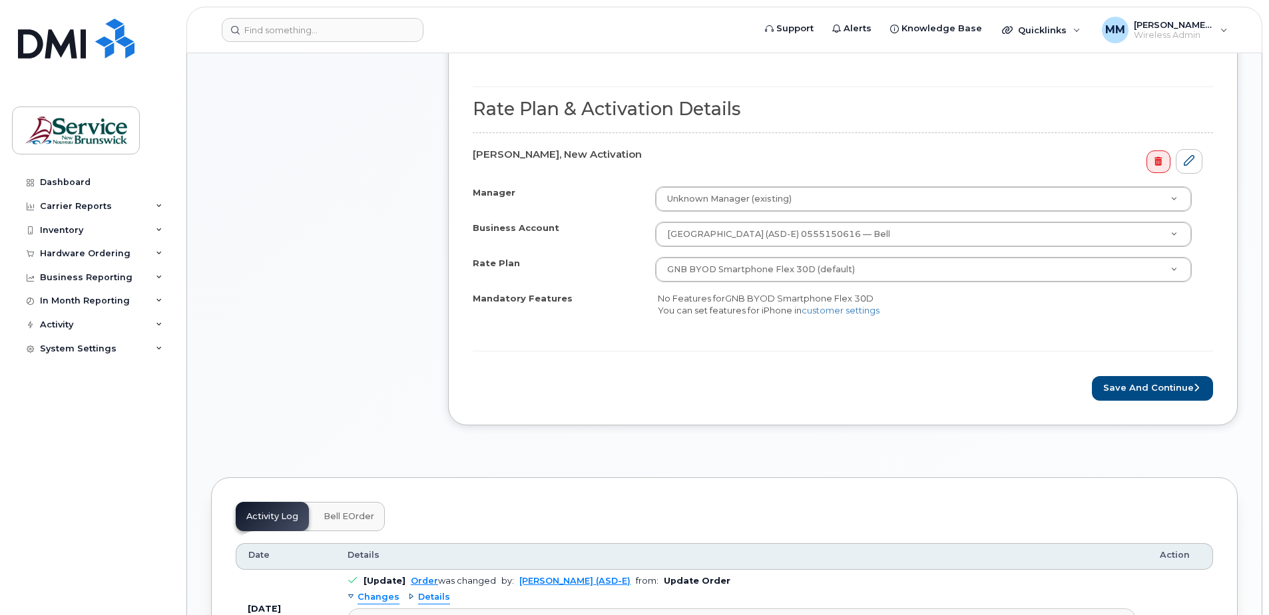
scroll to position [666, 0]
click at [1182, 378] on button "Save and Continue" at bounding box center [1152, 387] width 121 height 25
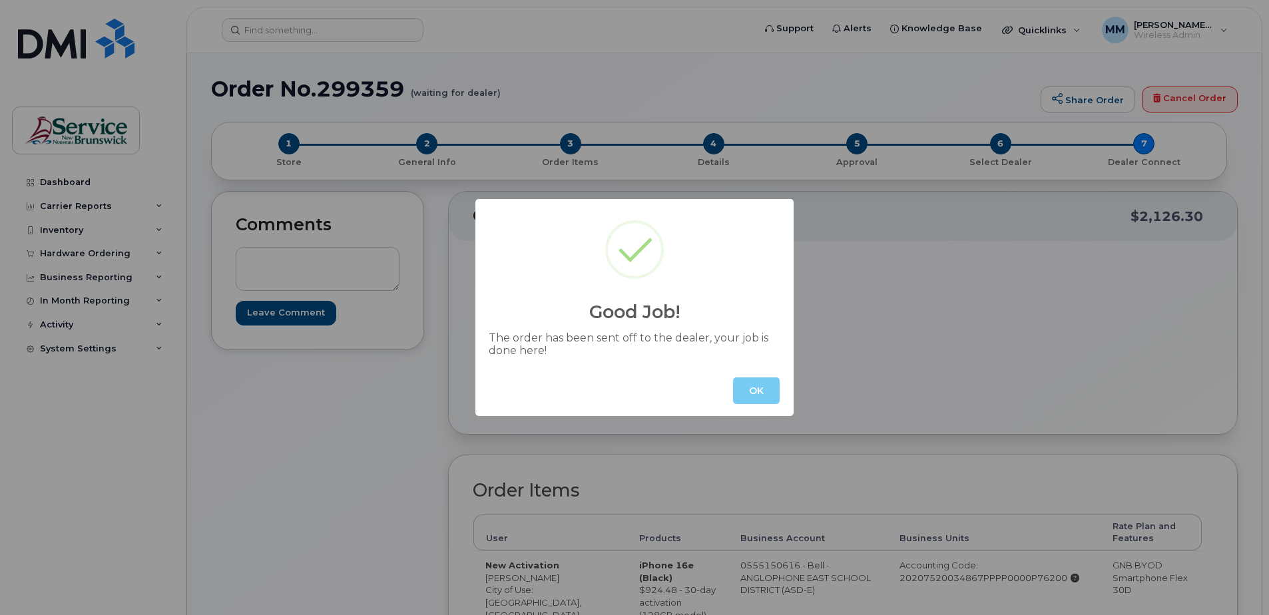
click at [742, 389] on button "OK" at bounding box center [756, 390] width 47 height 27
